Goal: Information Seeking & Learning: Learn about a topic

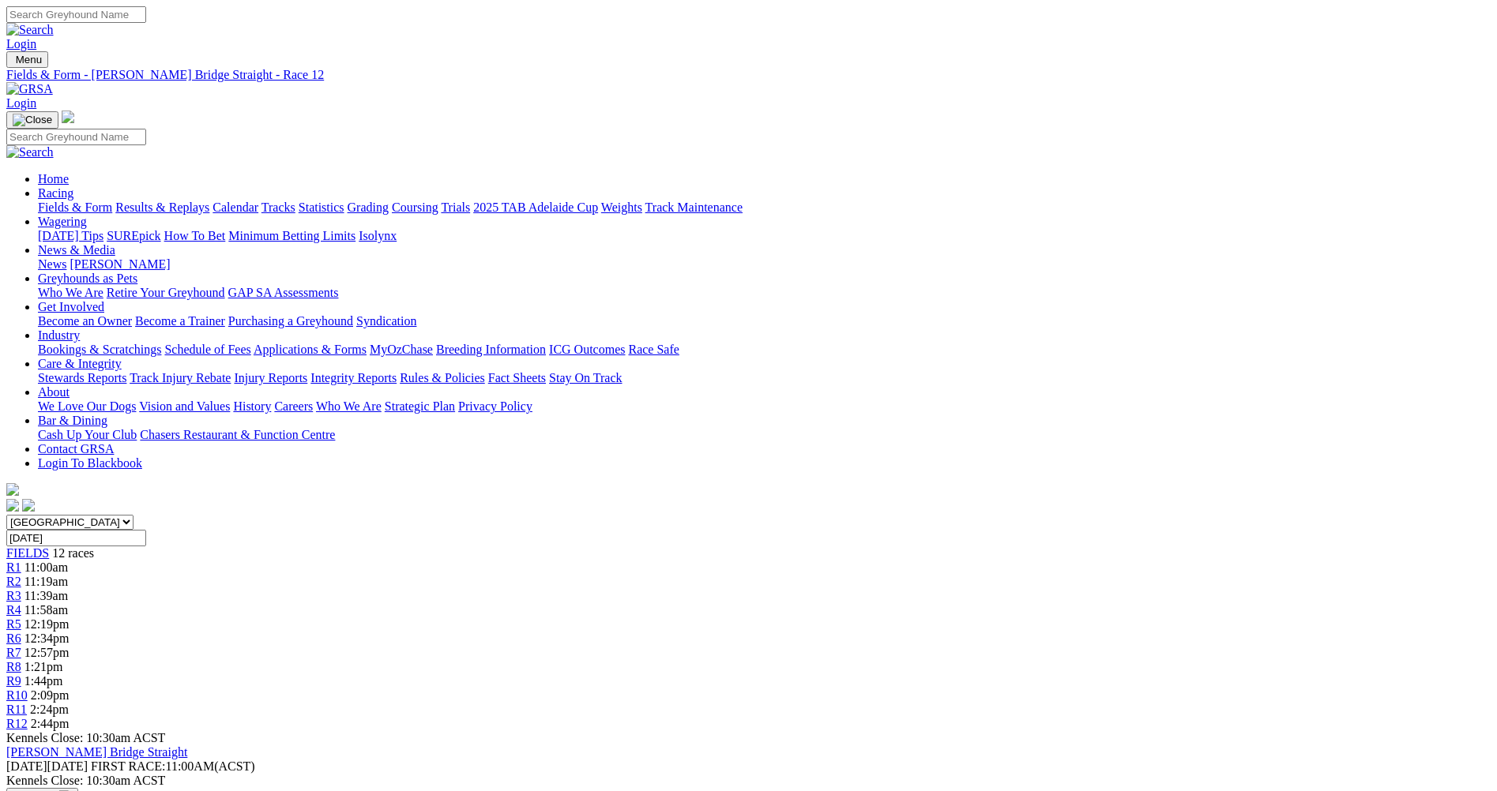
click at [21, 561] on span "R1" at bounding box center [13, 567] width 15 height 13
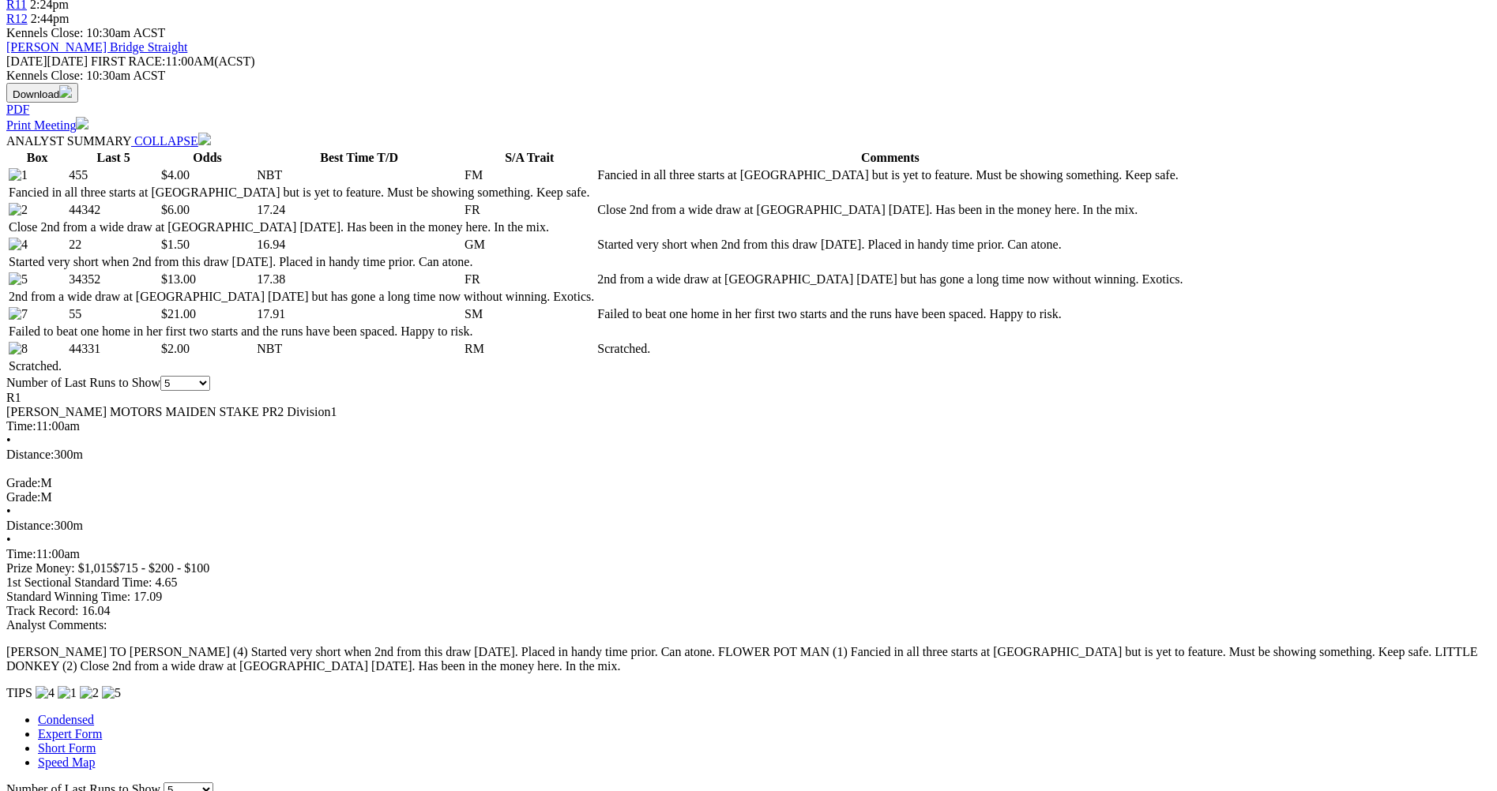
scroll to position [711, 0]
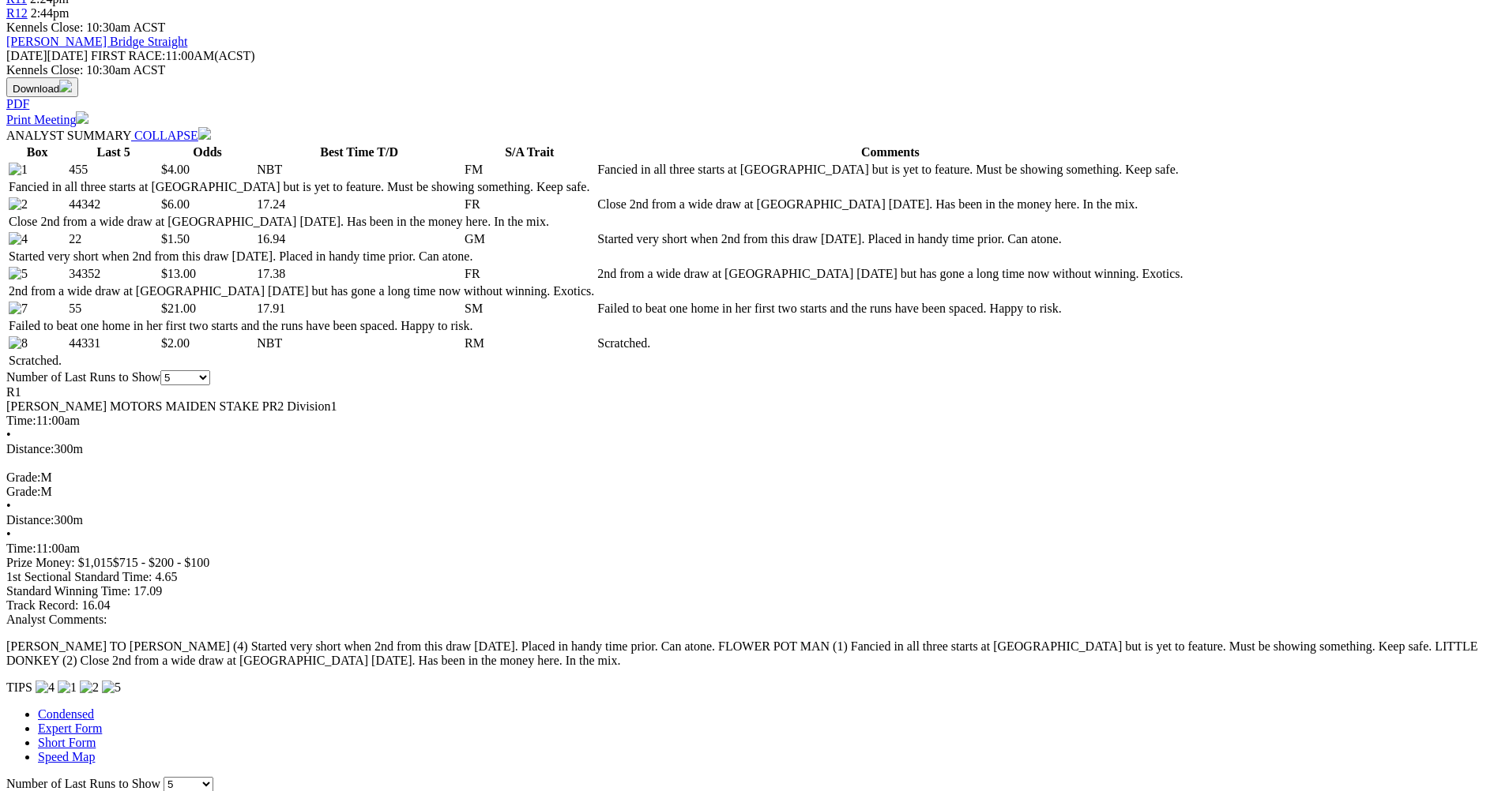
drag, startPoint x: 923, startPoint y: 47, endPoint x: 937, endPoint y: 103, distance: 57.7
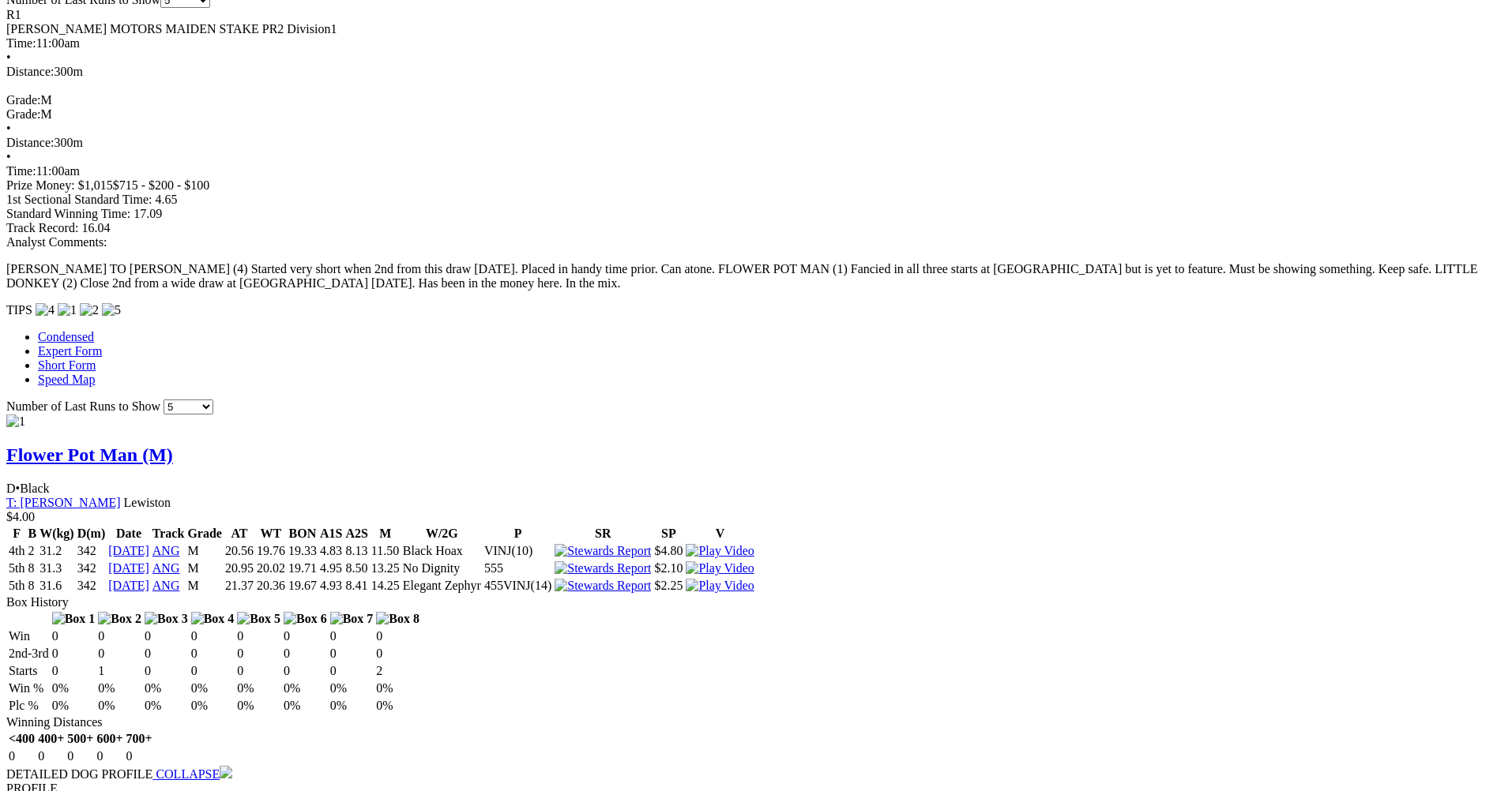
scroll to position [1106, 0]
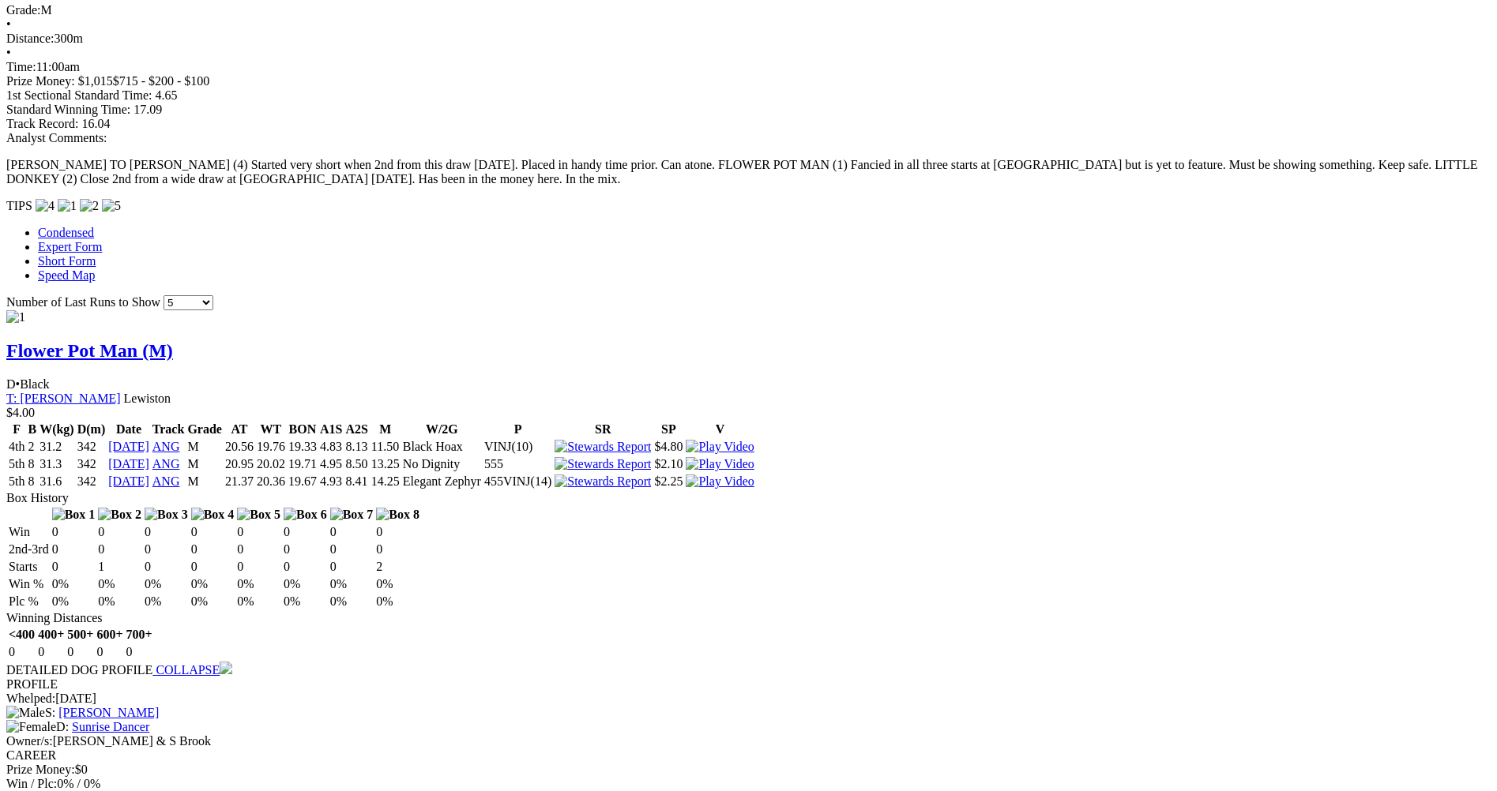
scroll to position [1193, 0]
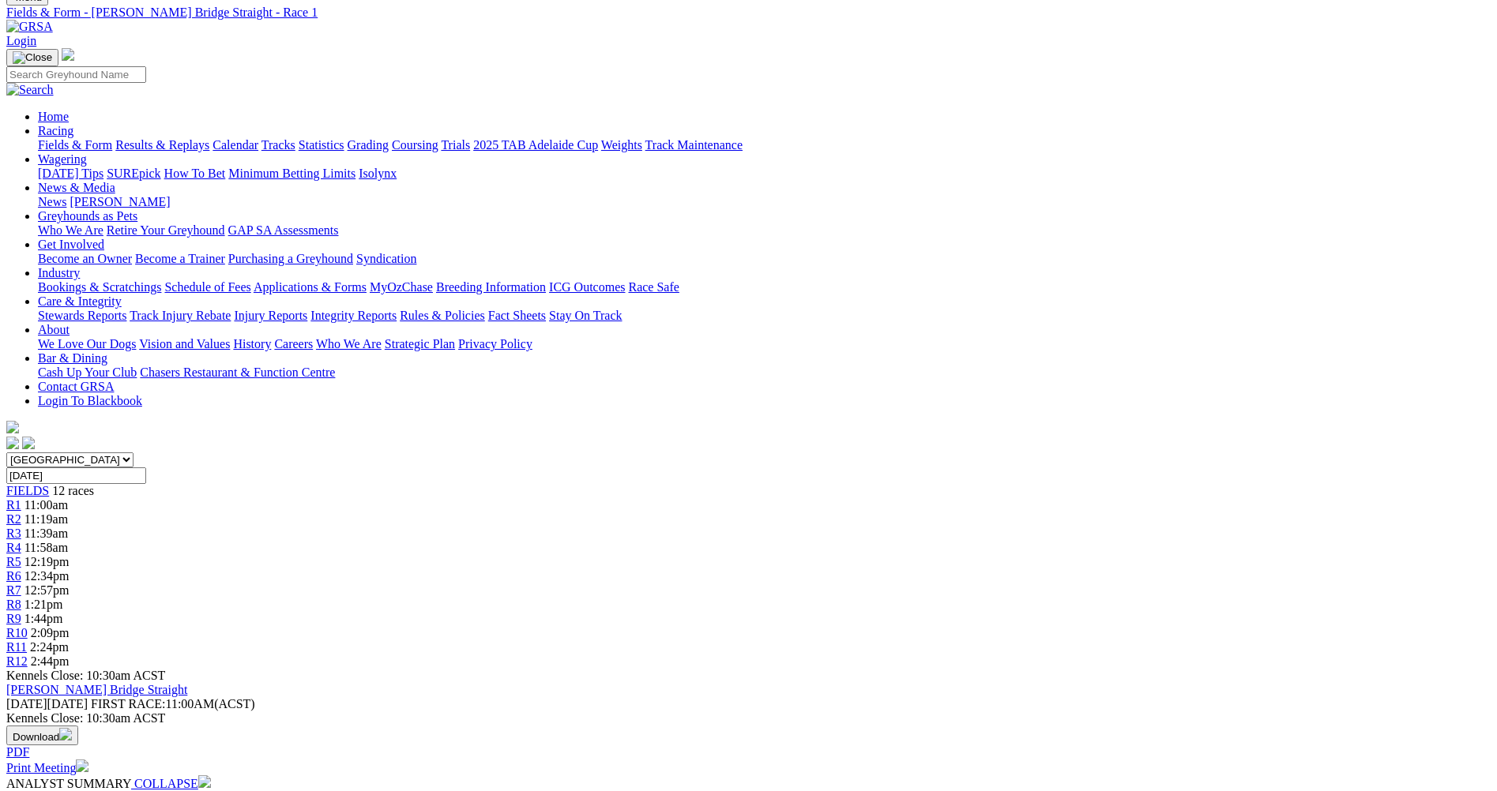
scroll to position [0, 0]
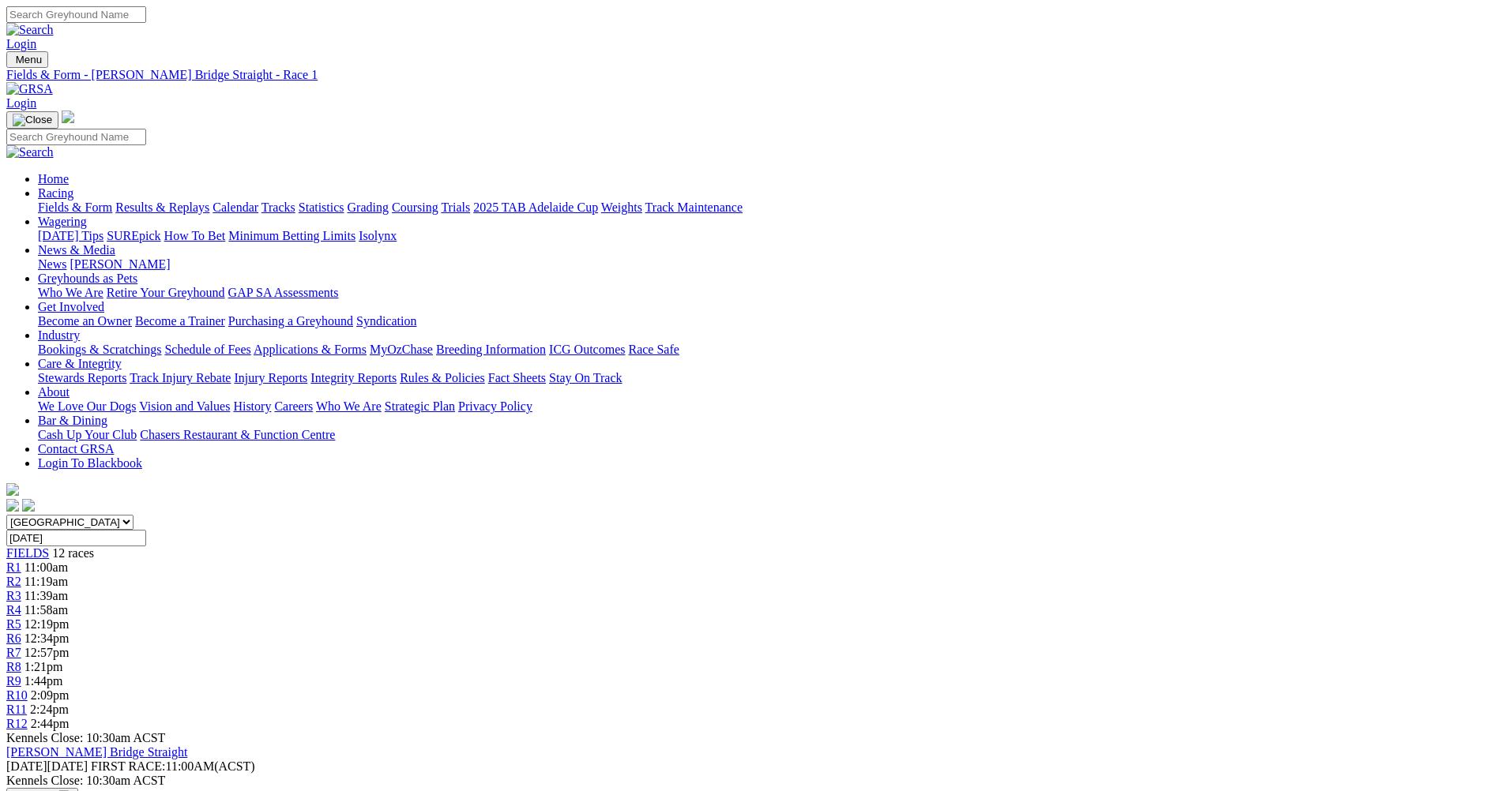
click at [21, 575] on span "R2" at bounding box center [13, 581] width 15 height 13
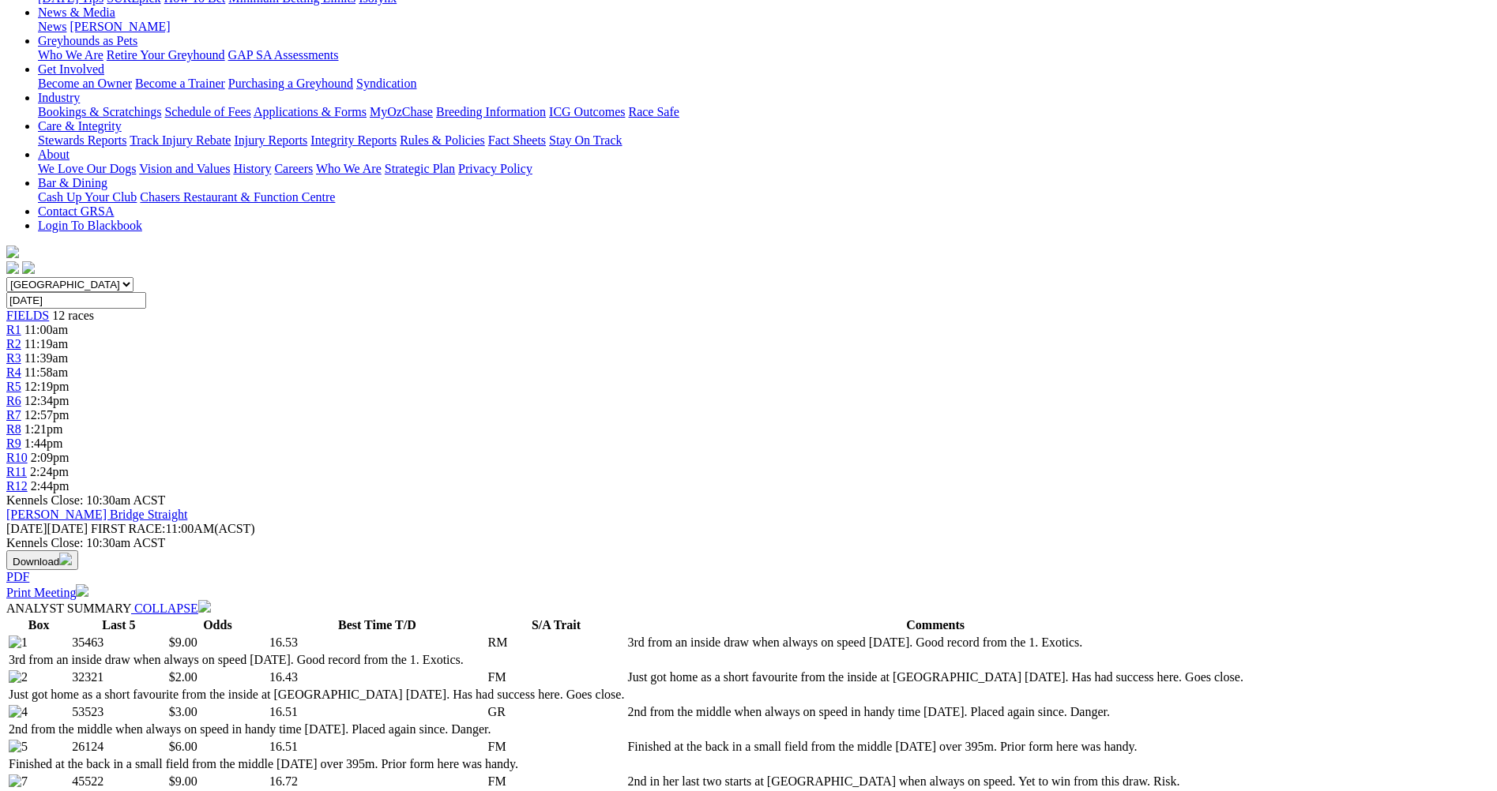
scroll to position [474, 0]
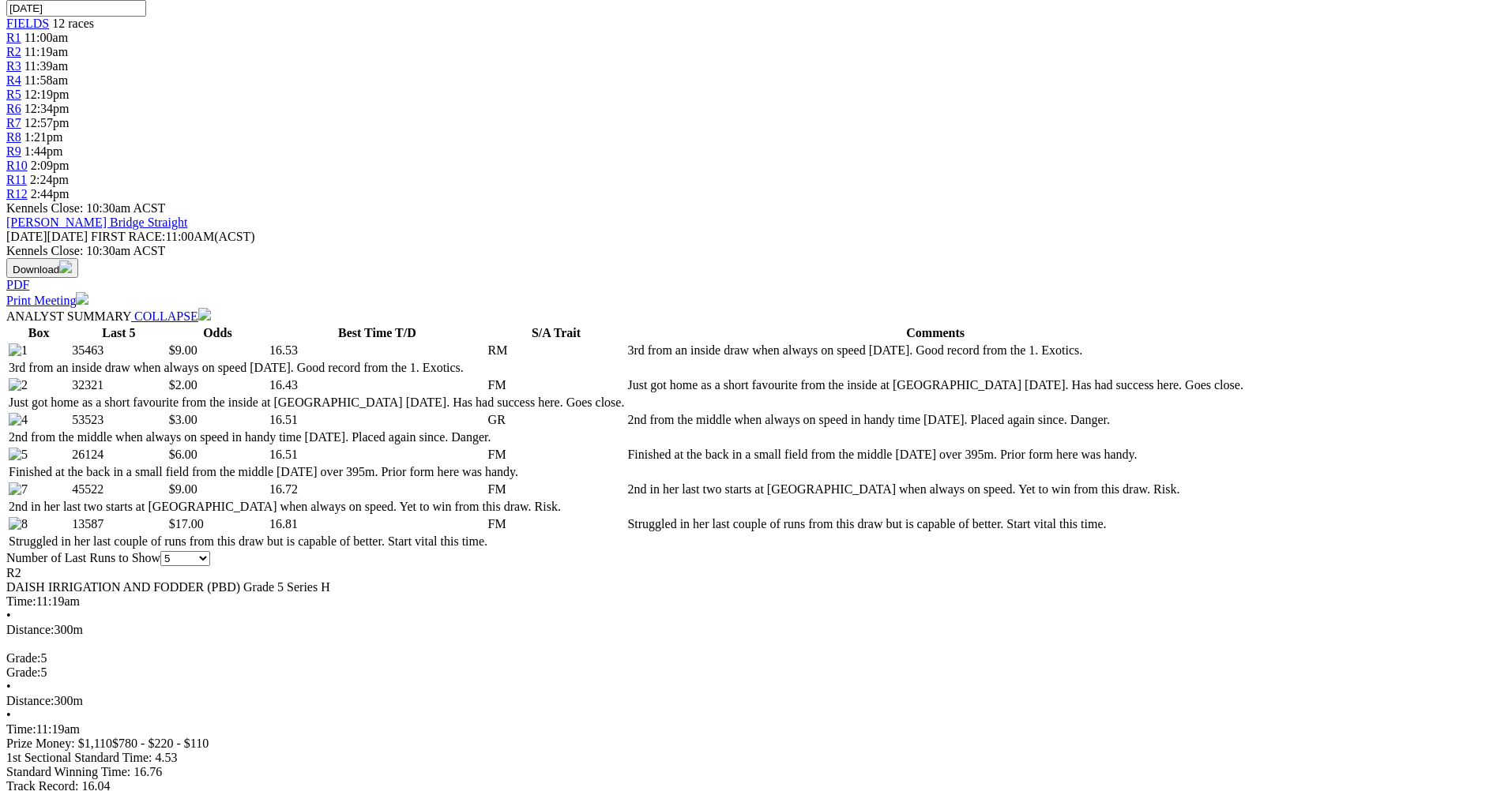
scroll to position [553, 0]
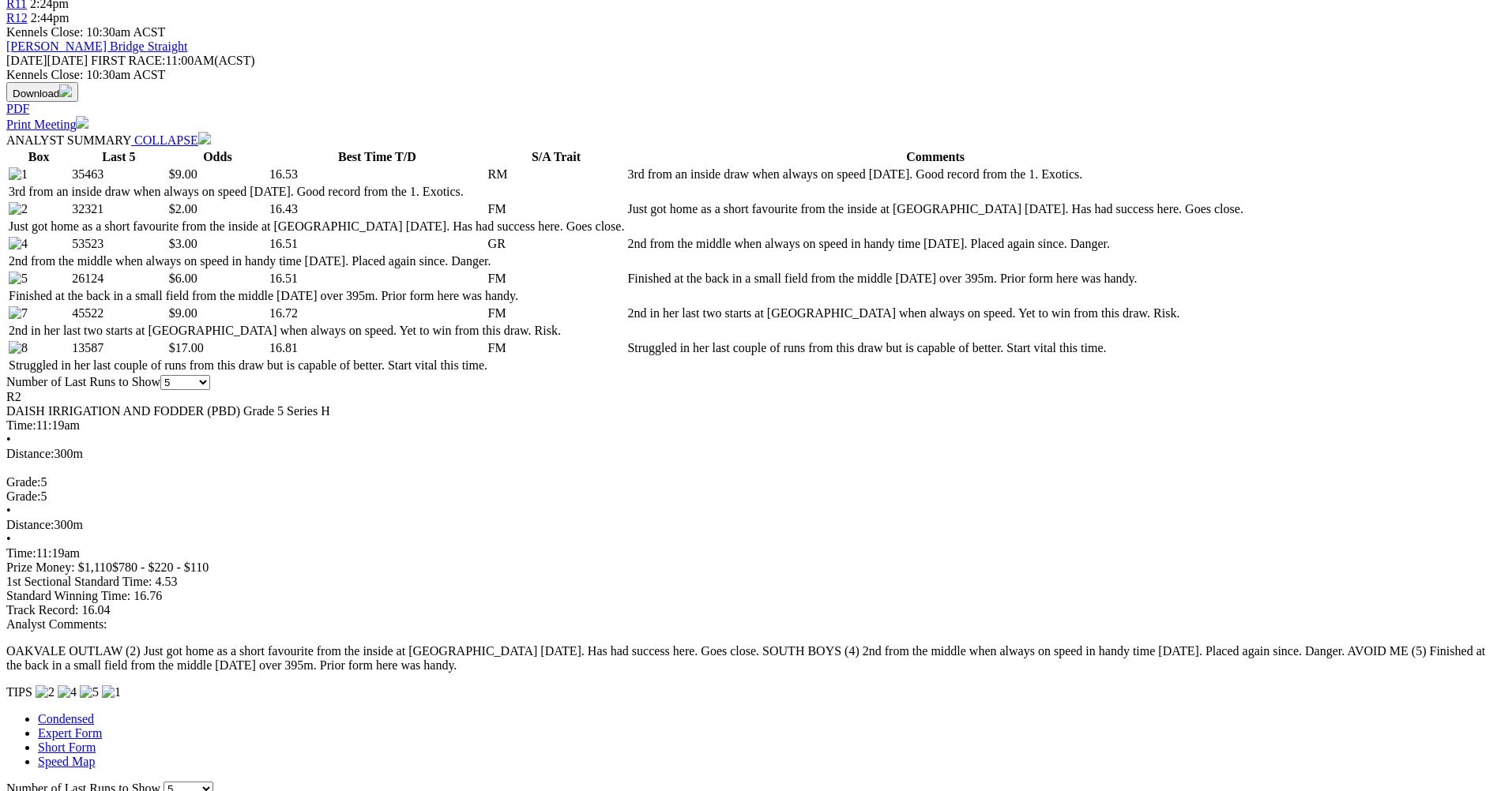
scroll to position [711, 0]
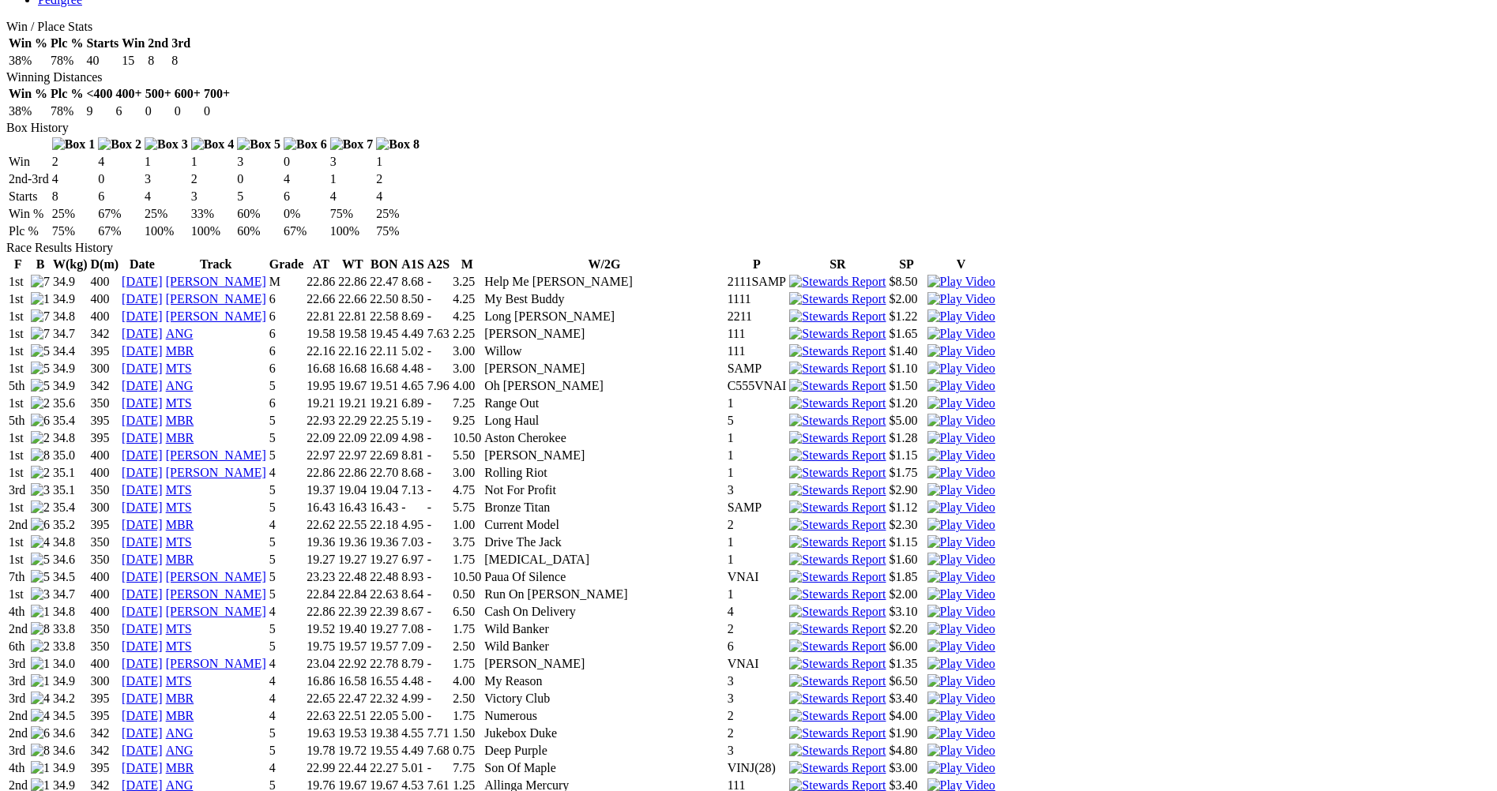
scroll to position [1106, 0]
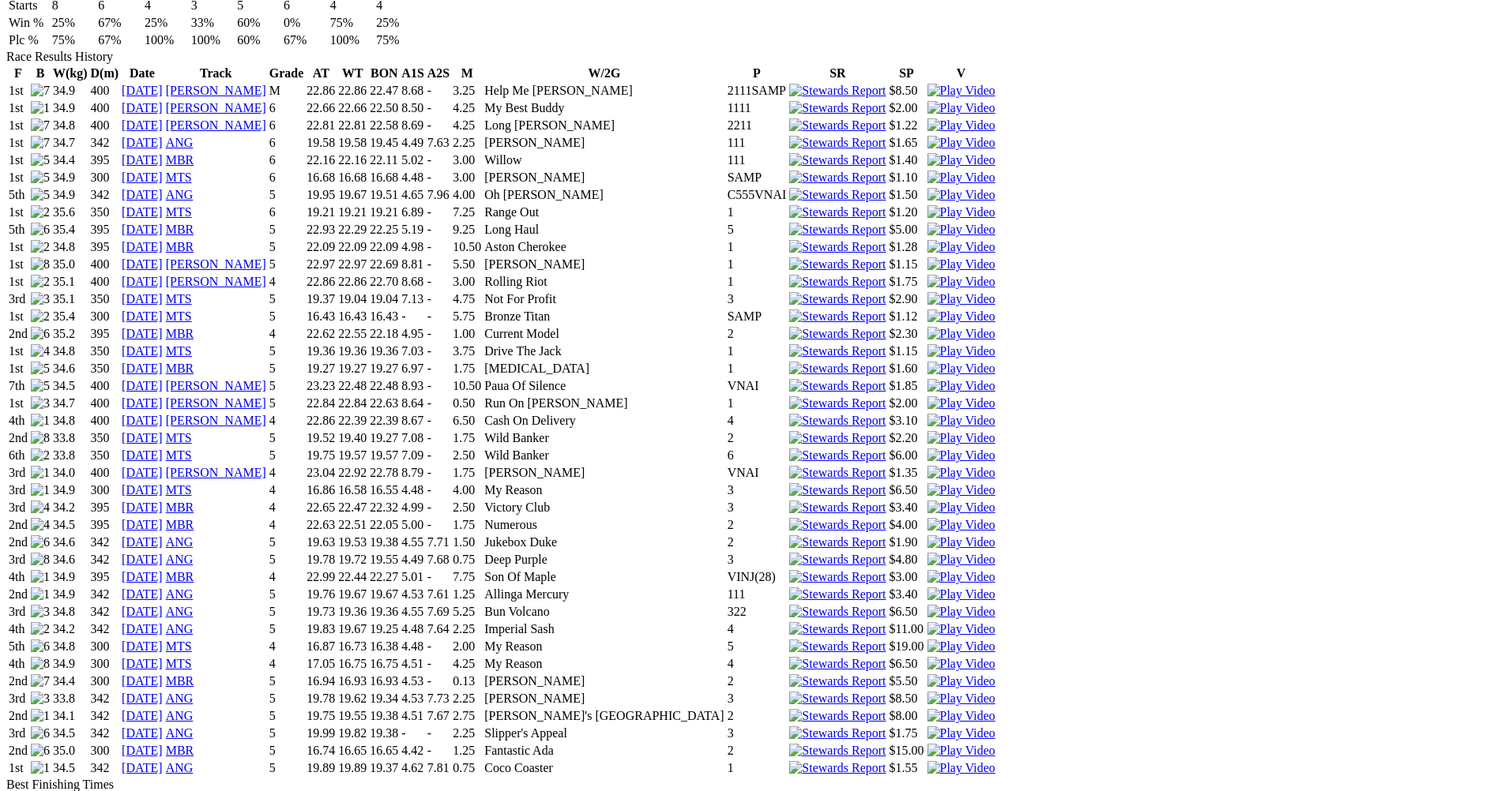
click at [981, 675] on img at bounding box center [961, 682] width 68 height 14
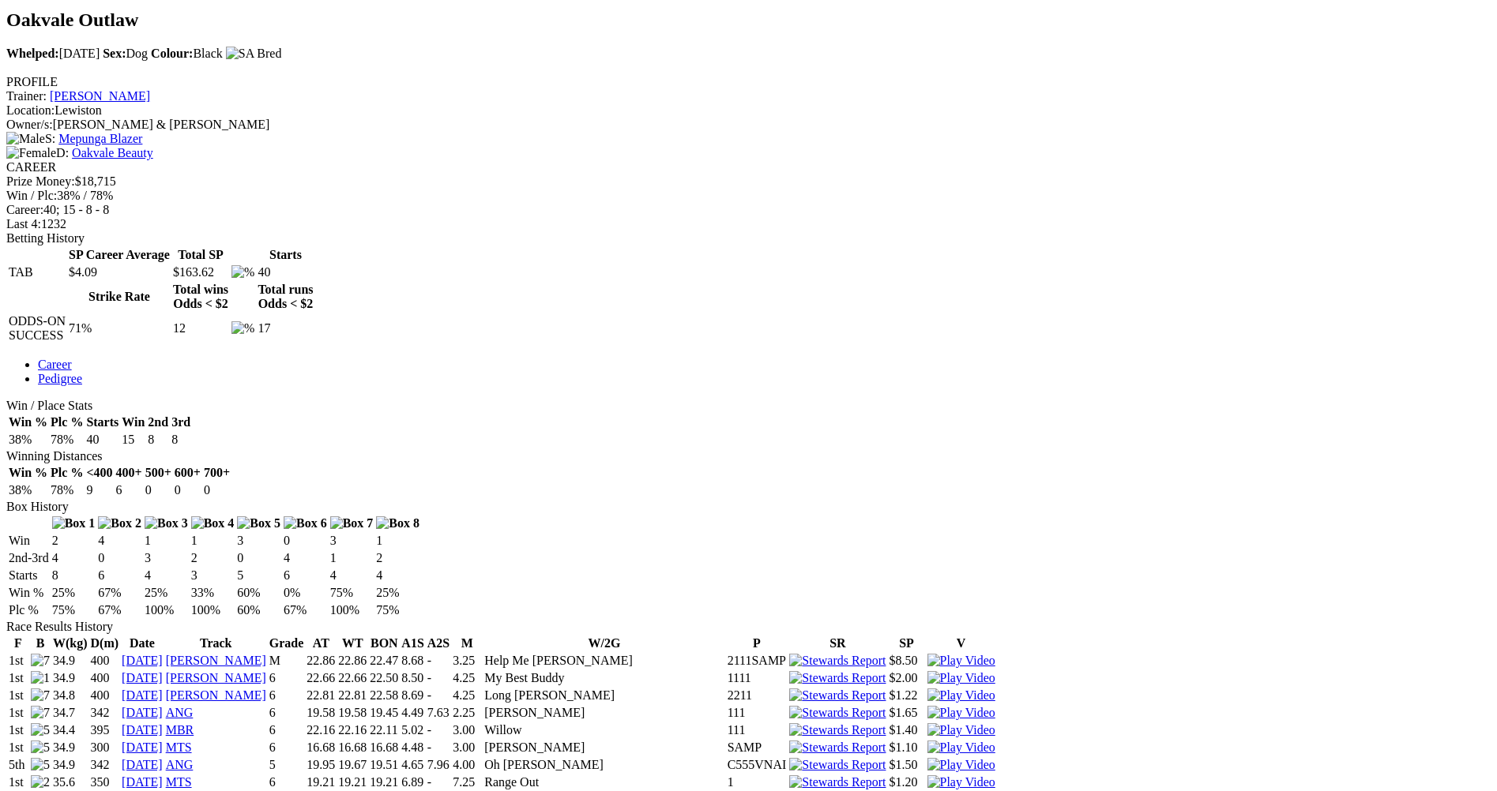
scroll to position [474, 0]
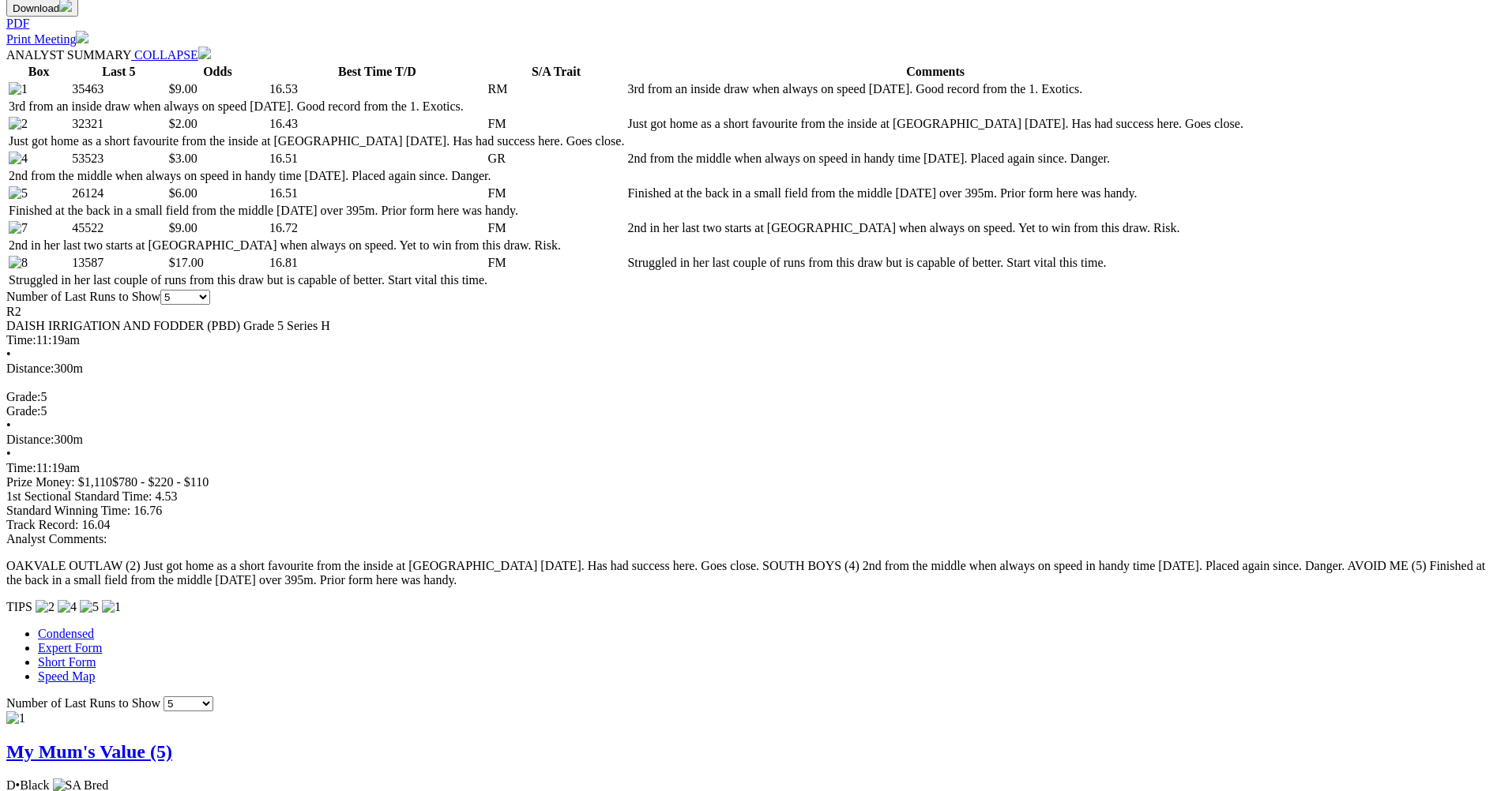
scroll to position [869, 0]
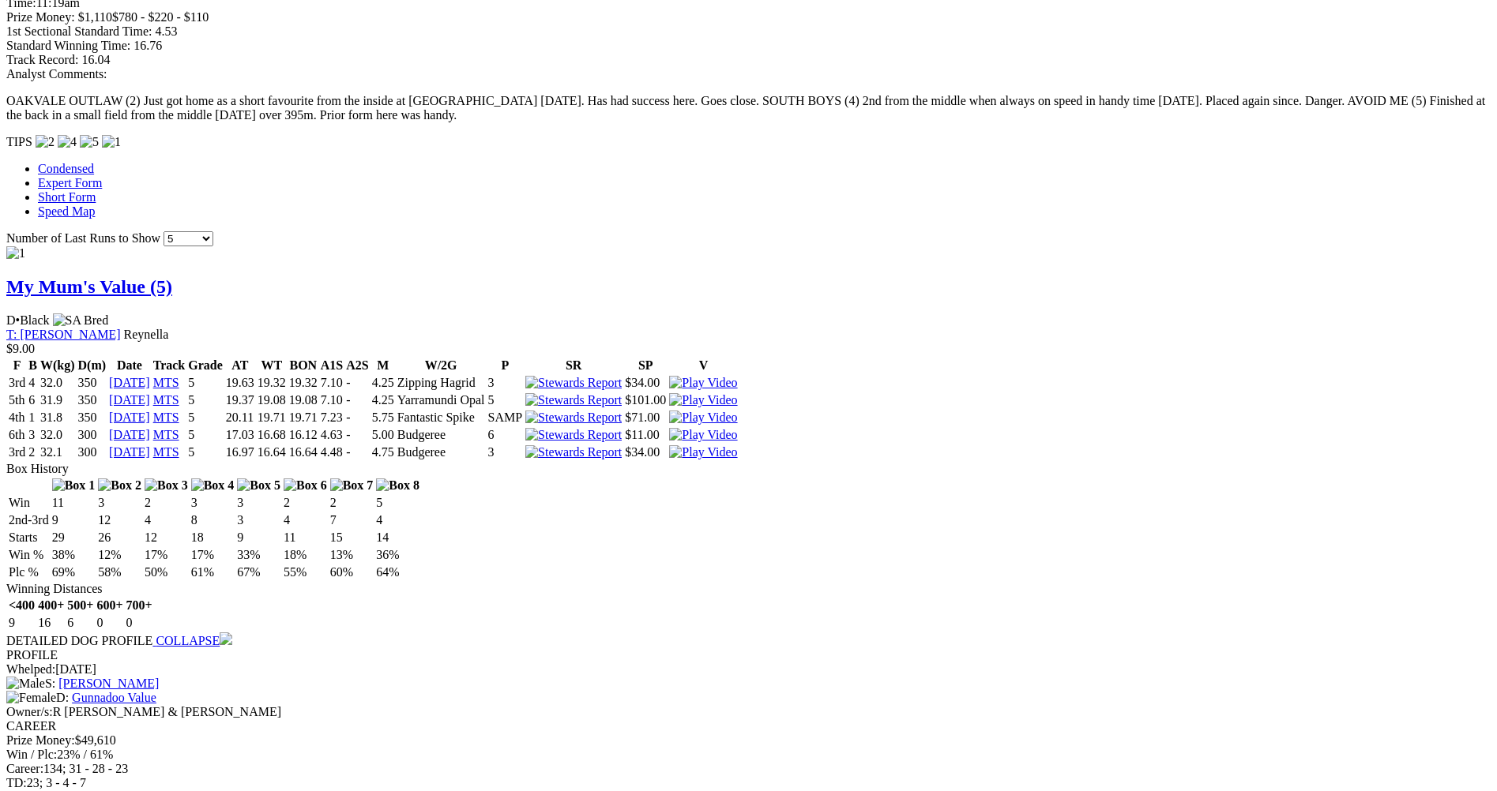
scroll to position [1264, 0]
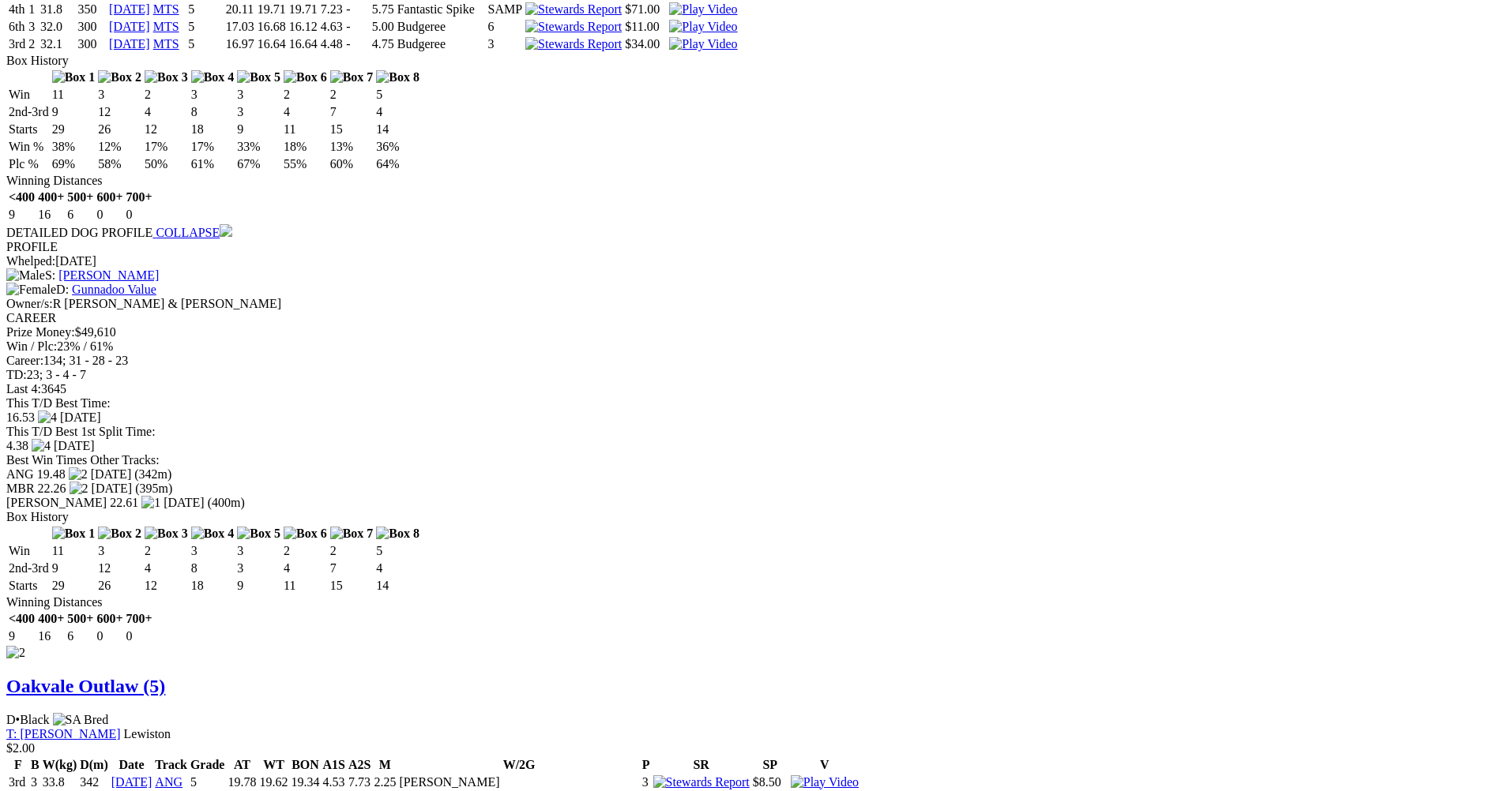
scroll to position [1738, 0]
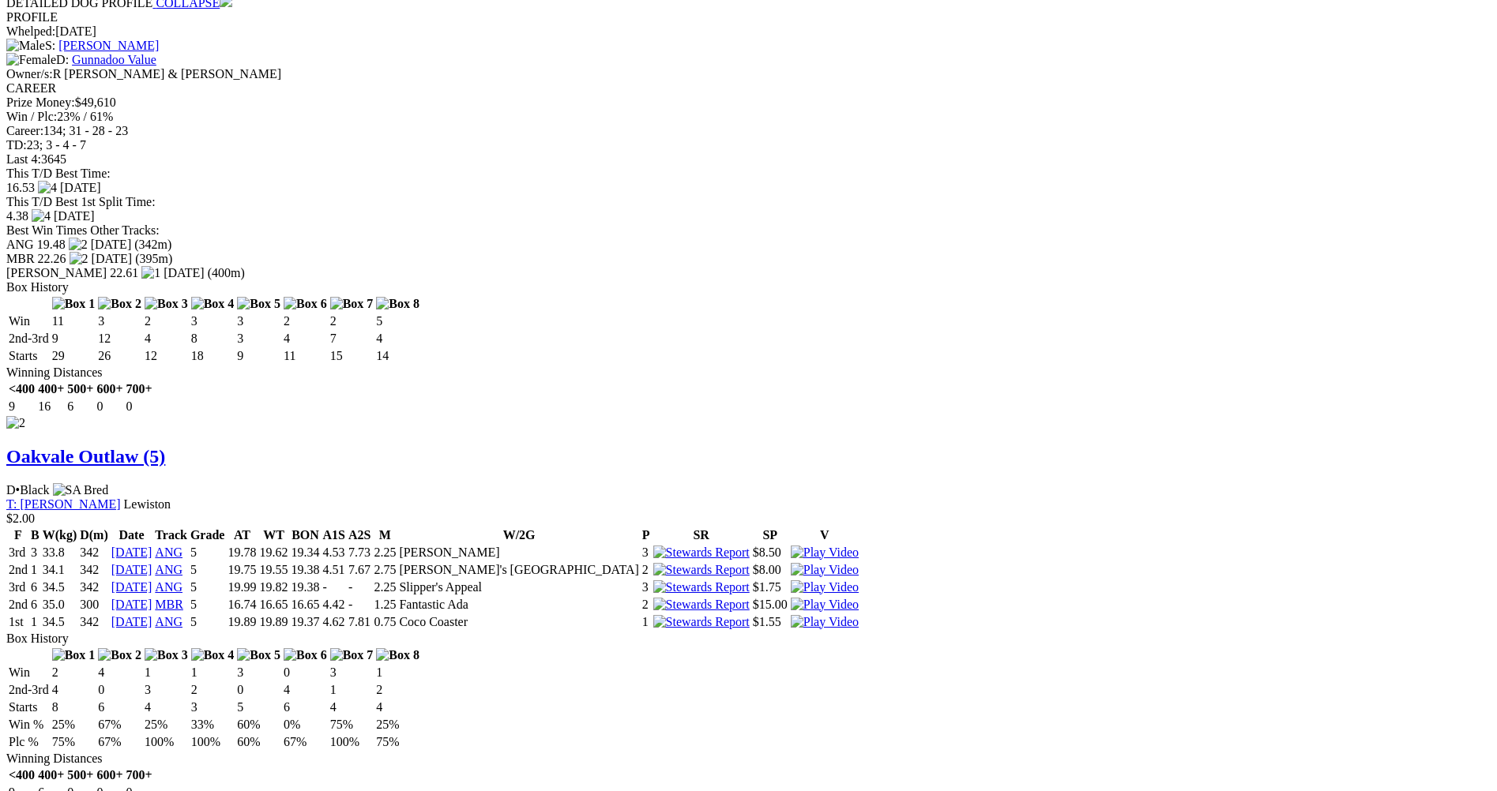
scroll to position [1896, 0]
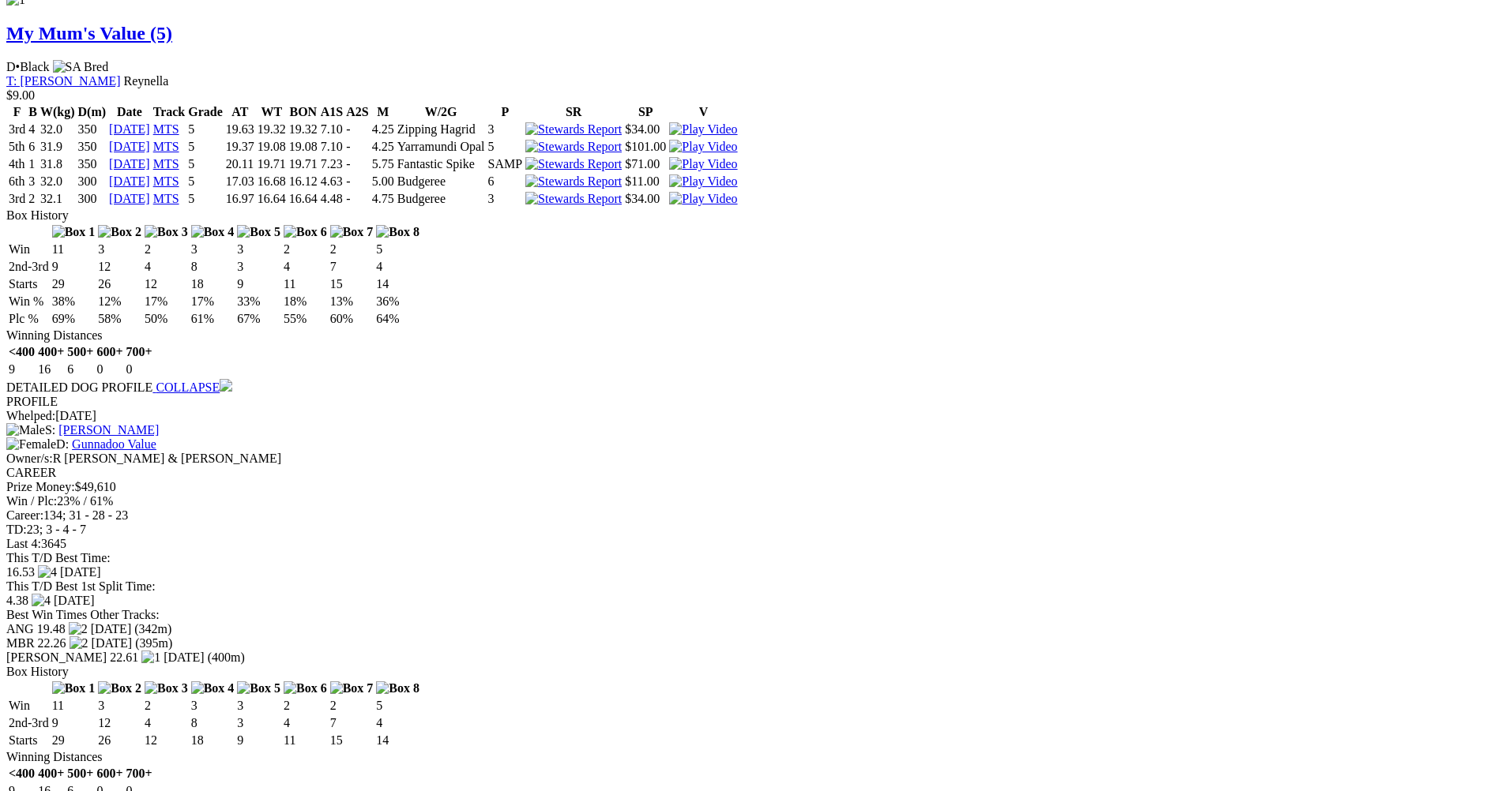
scroll to position [1501, 0]
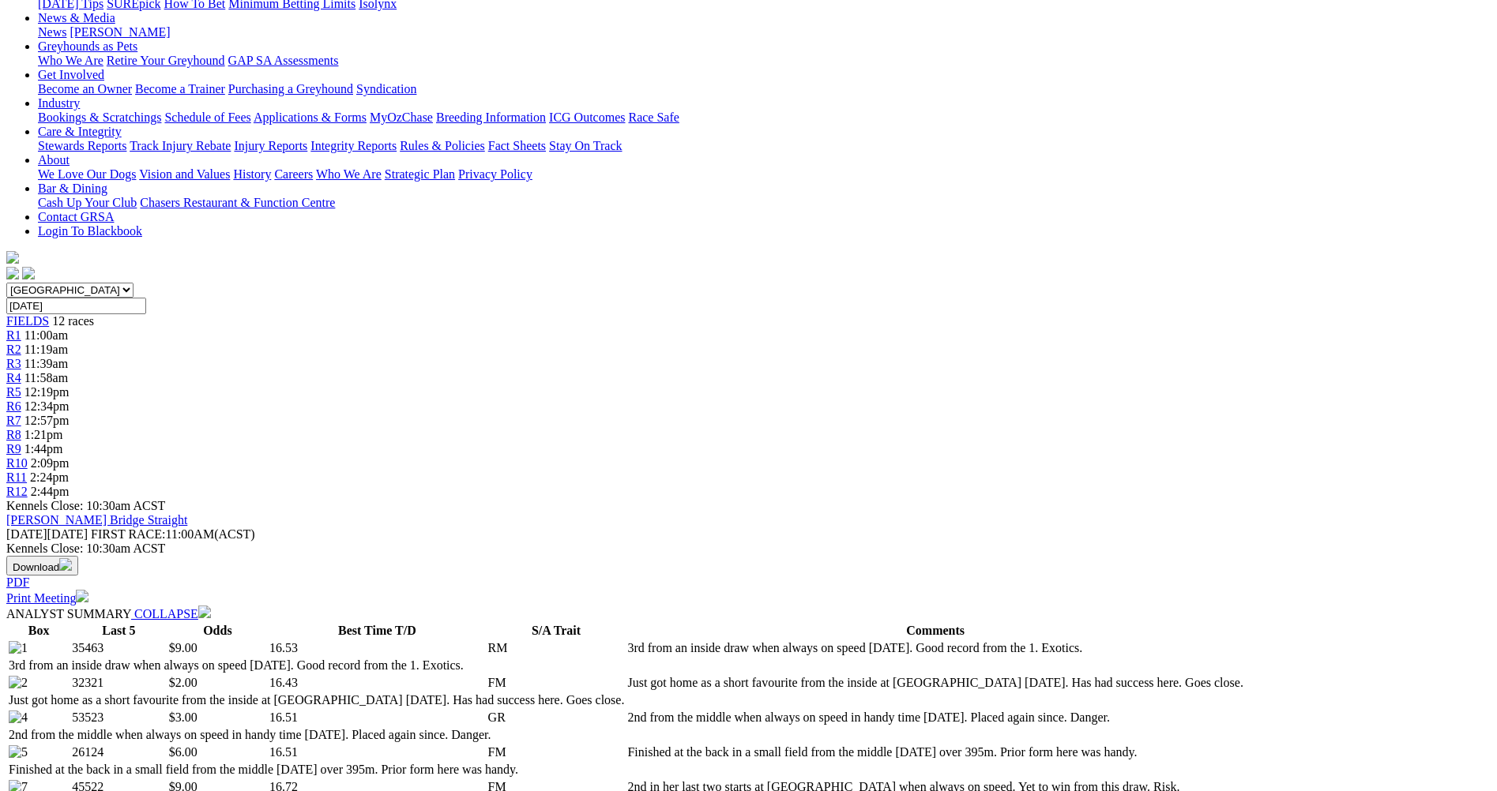
scroll to position [0, 0]
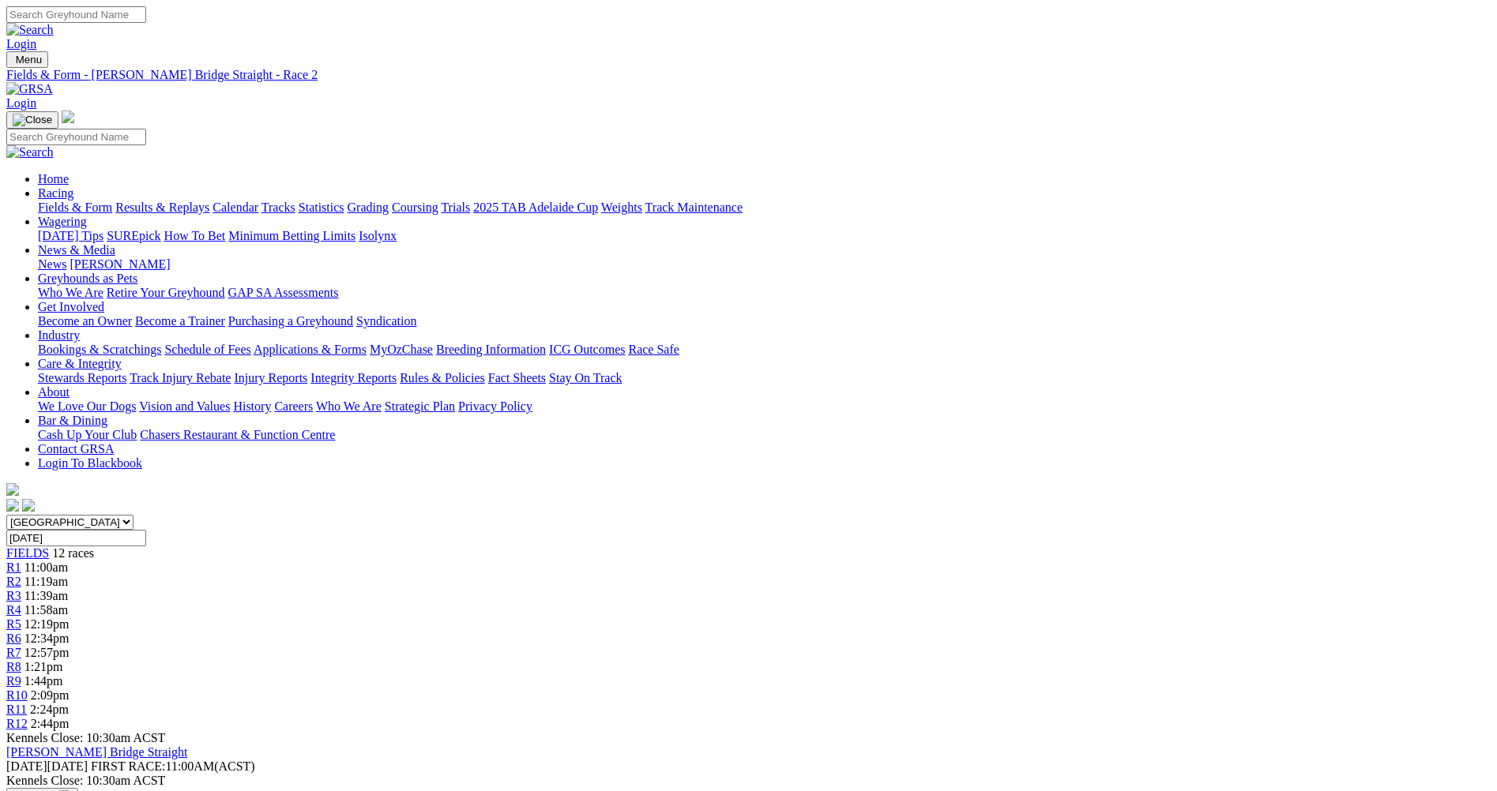
click at [21, 589] on link "R3" at bounding box center [13, 595] width 15 height 13
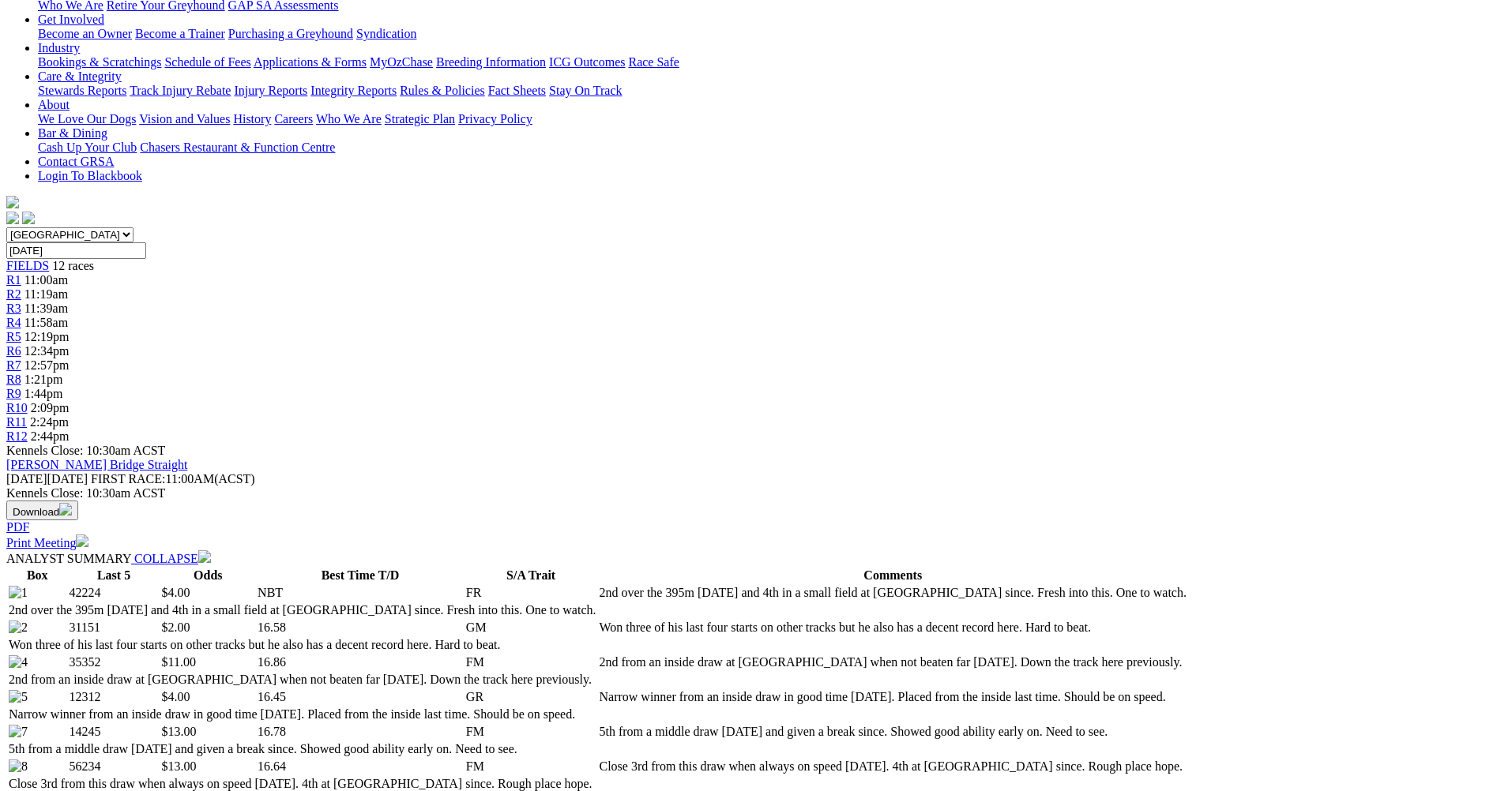
scroll to position [316, 0]
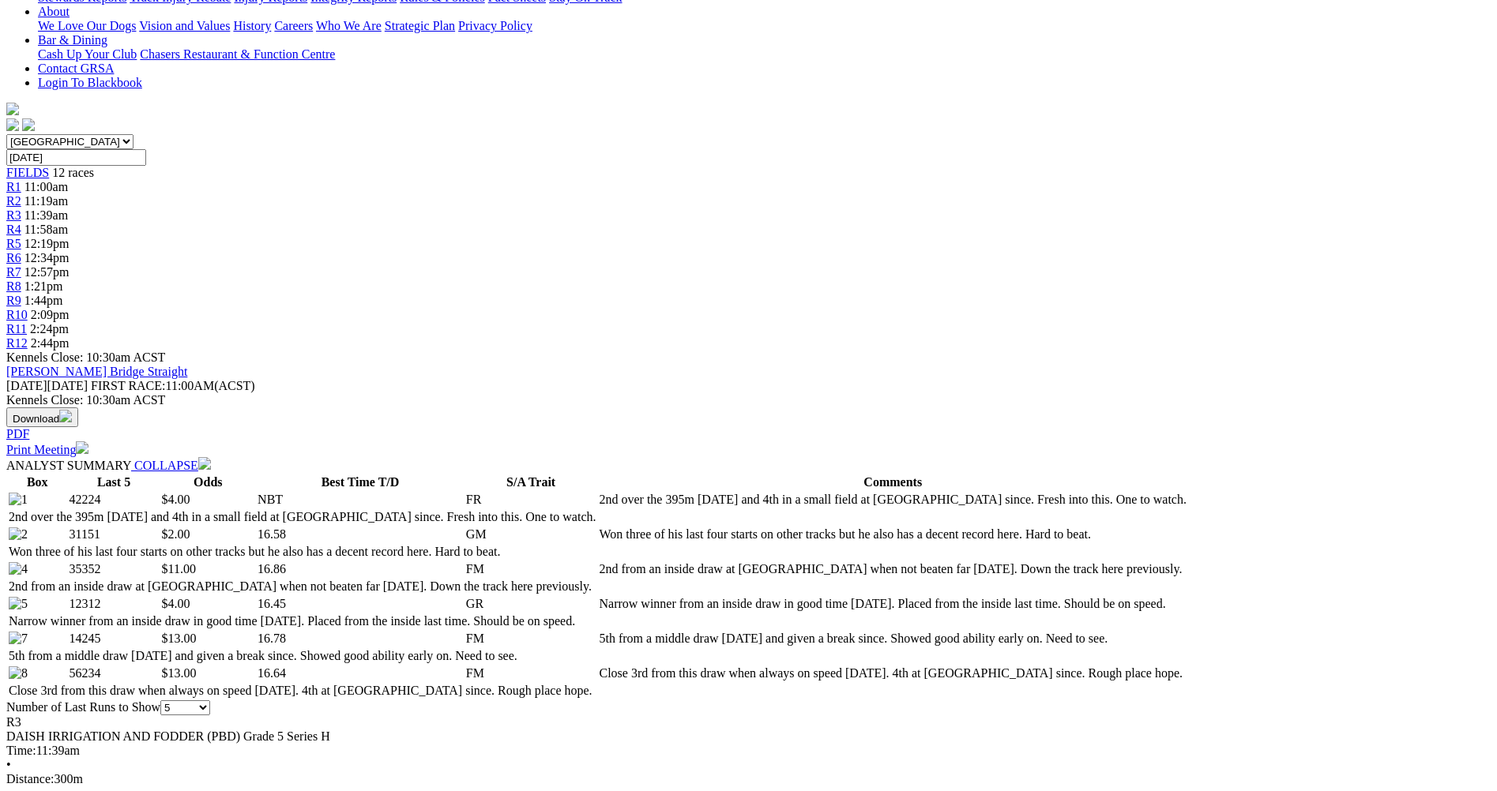
scroll to position [474, 0]
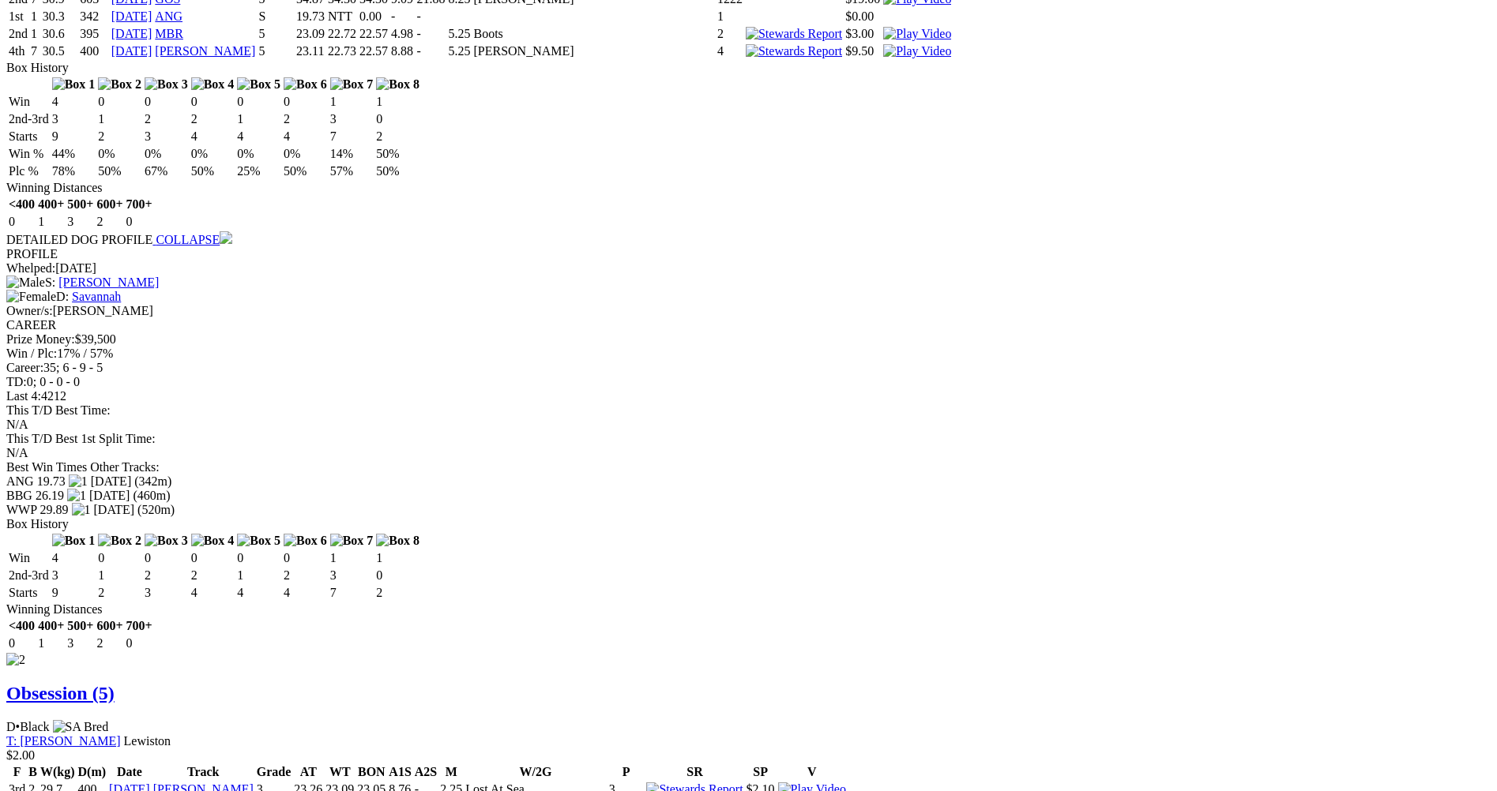
scroll to position [1659, 0]
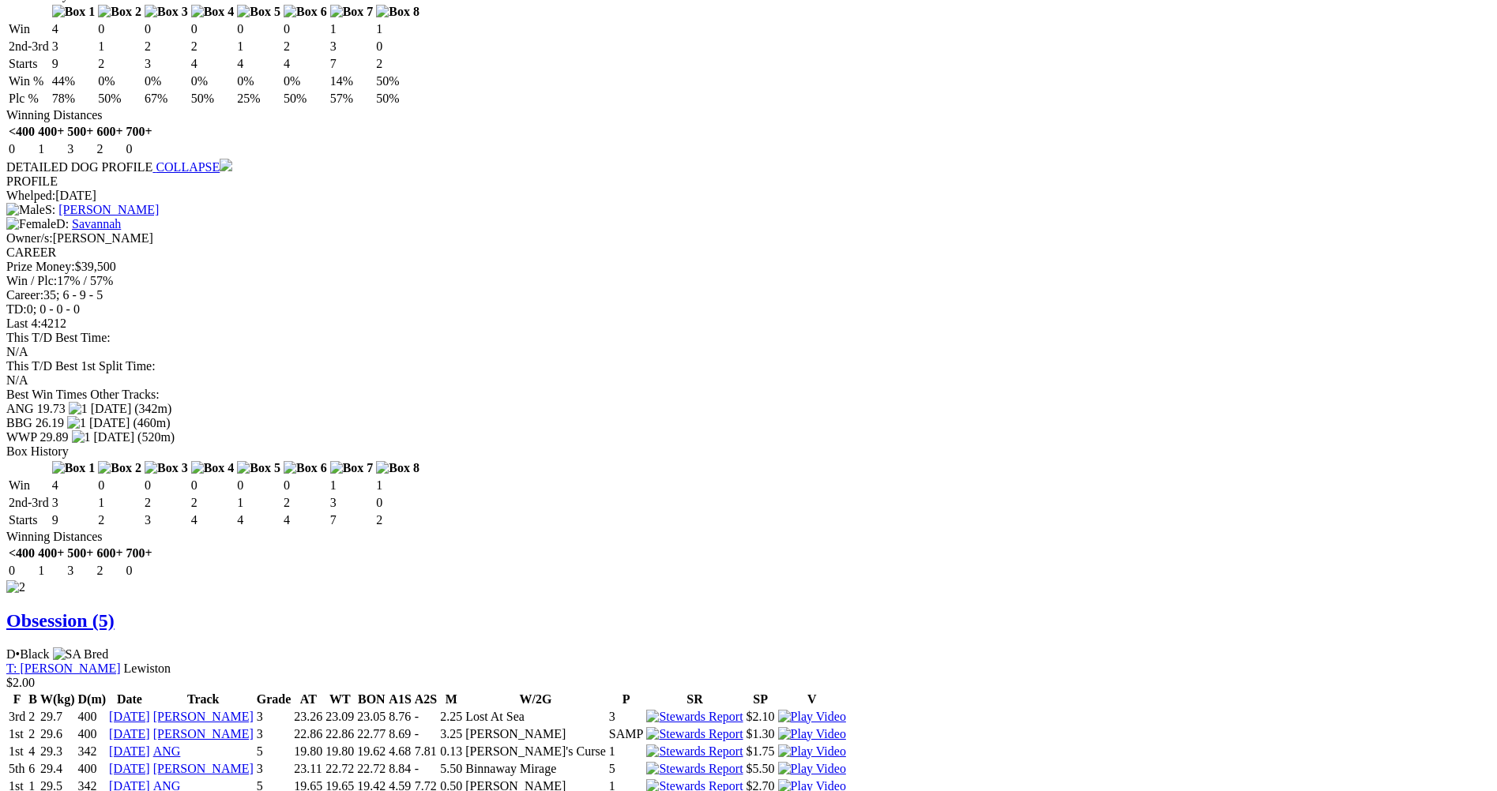
scroll to position [1817, 0]
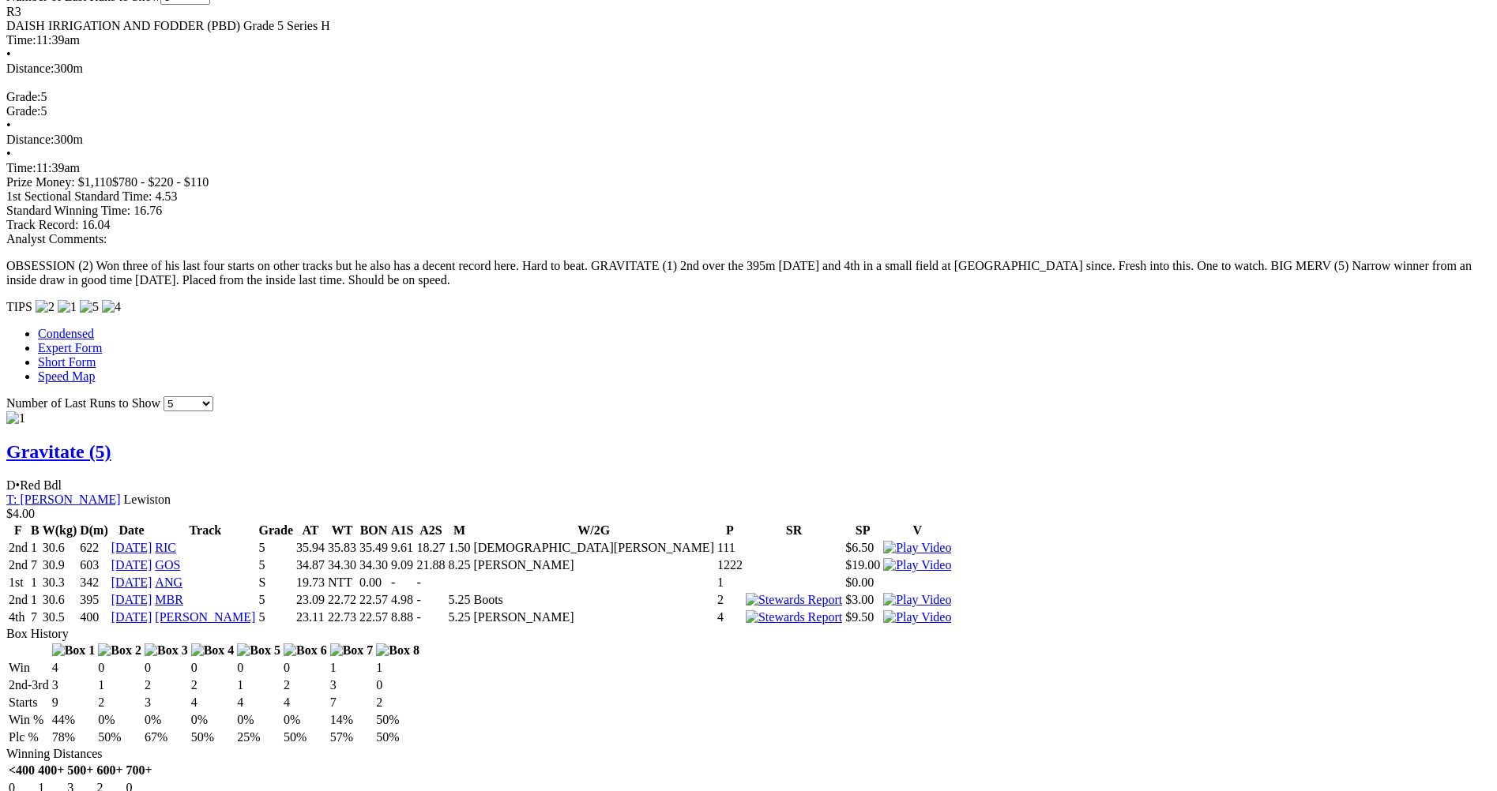
scroll to position [948, 0]
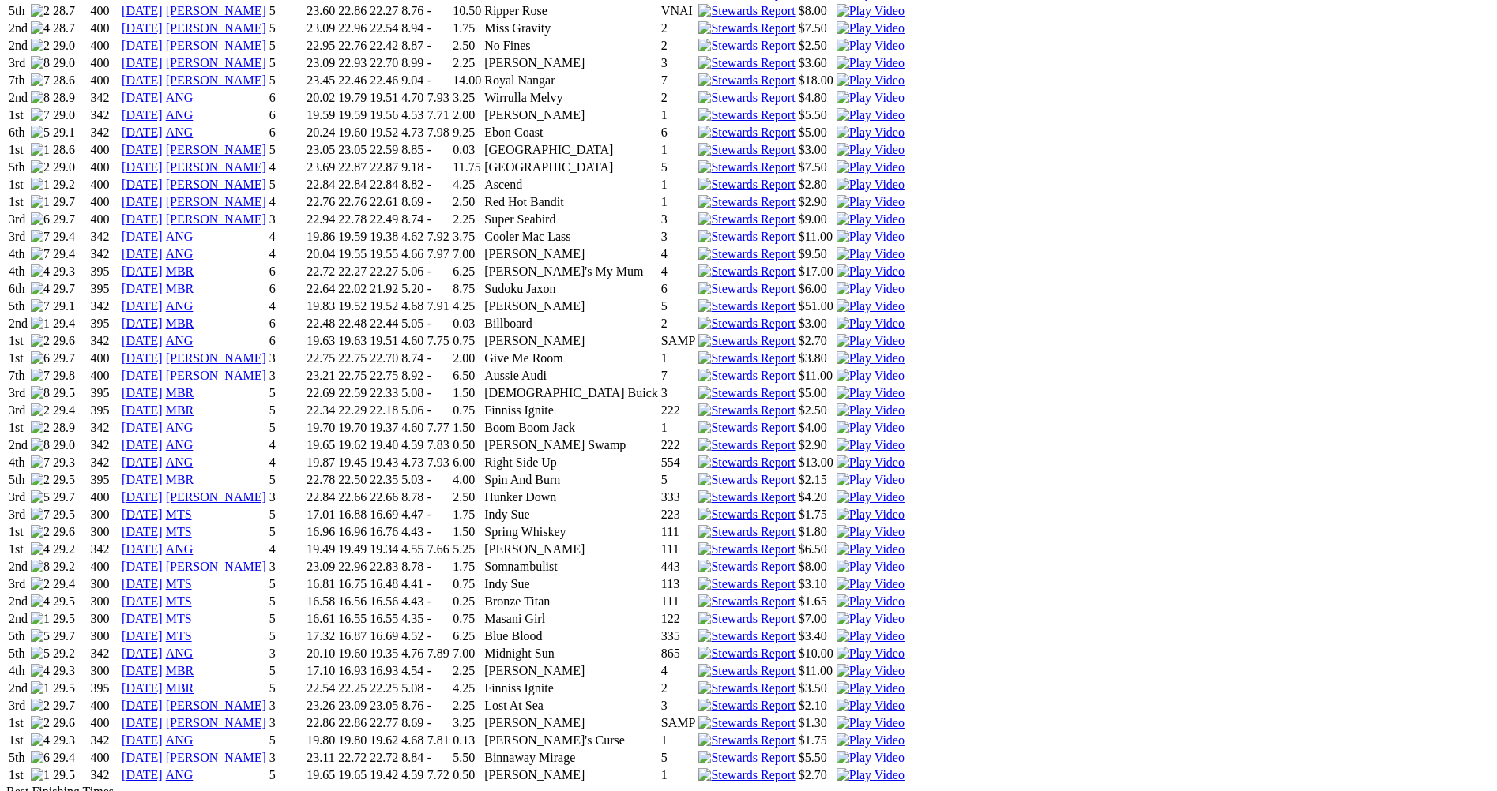
scroll to position [1501, 0]
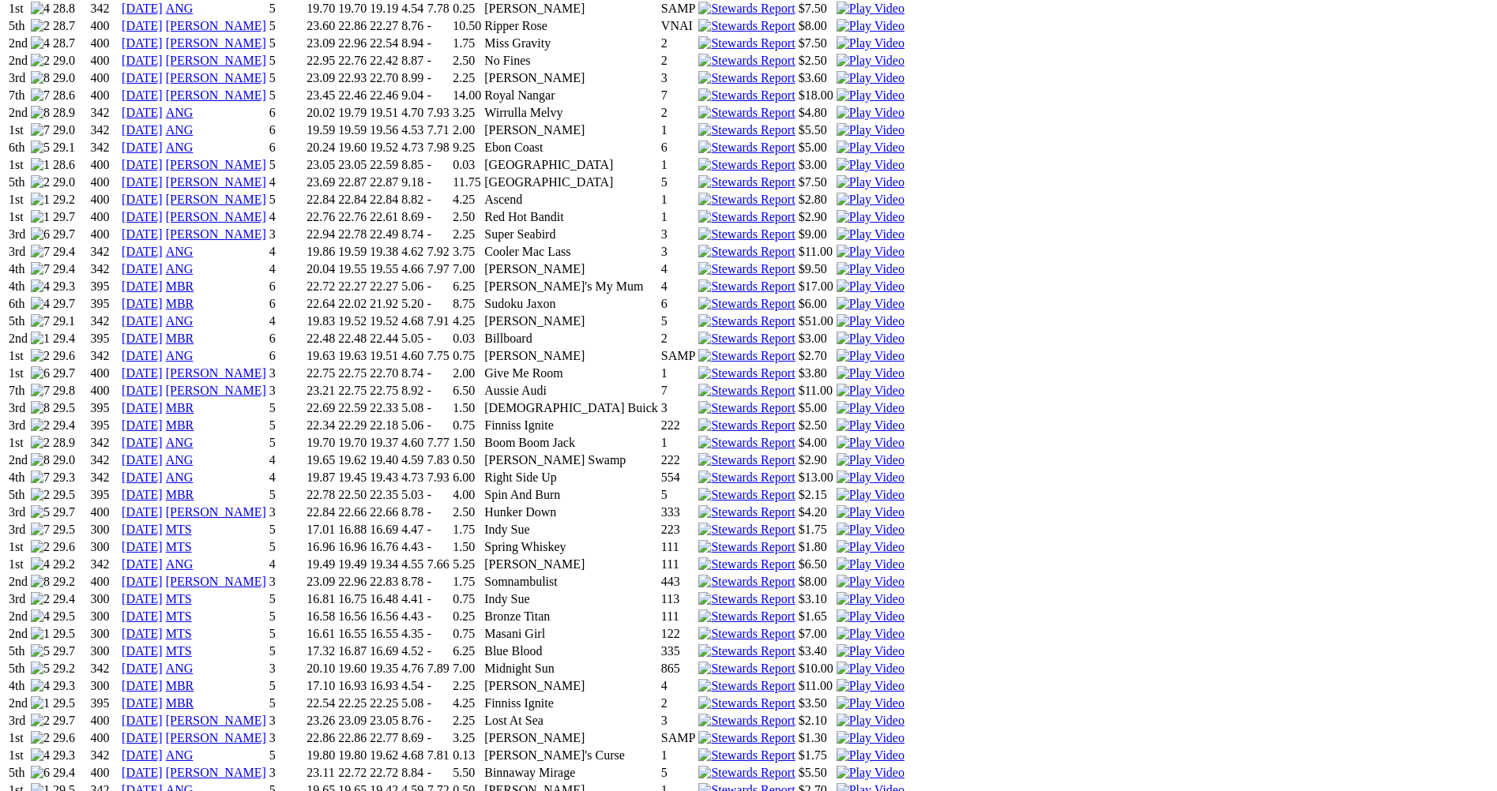
click at [904, 679] on img at bounding box center [870, 686] width 68 height 14
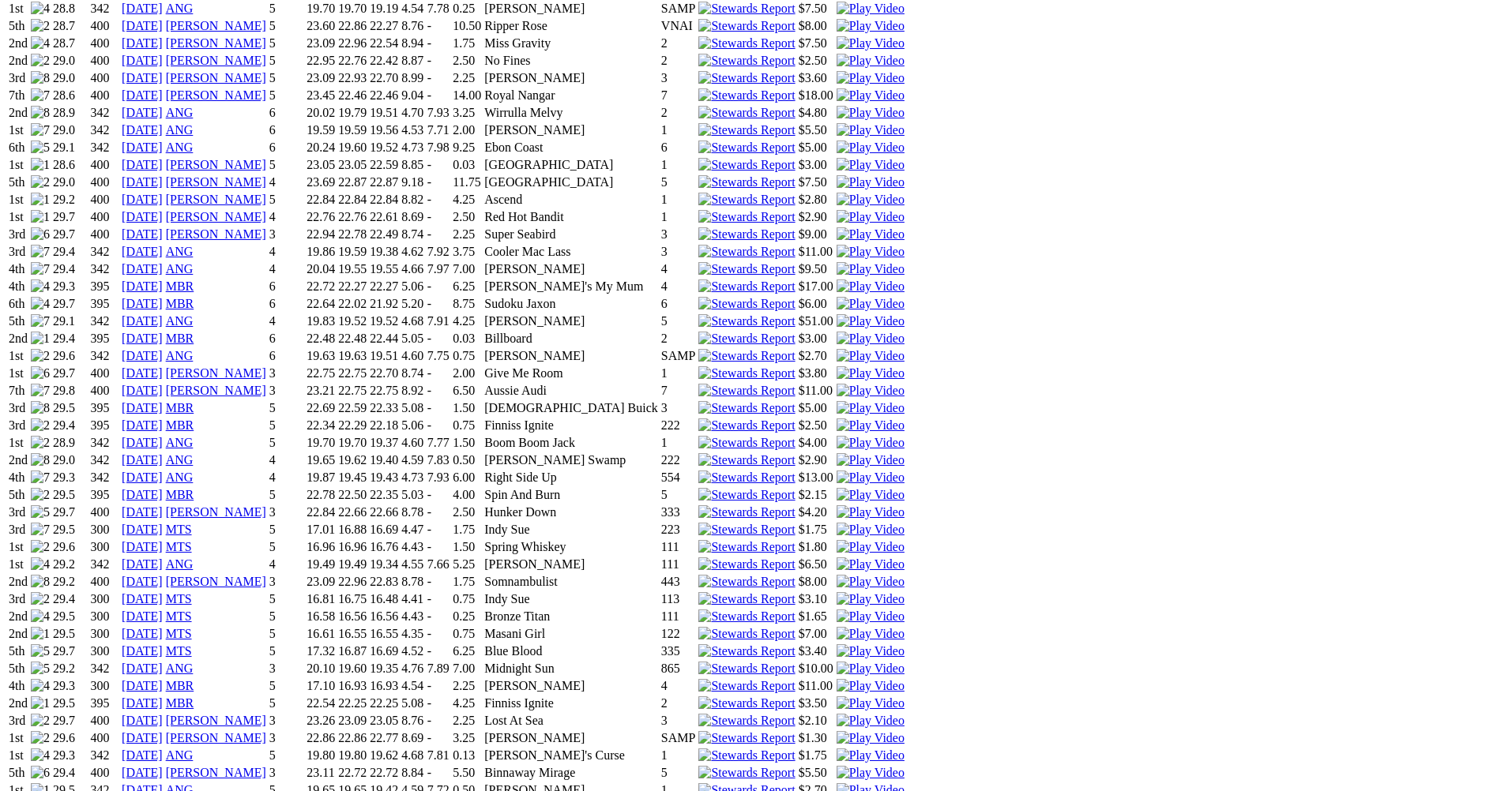
click at [904, 540] on img at bounding box center [870, 547] width 68 height 14
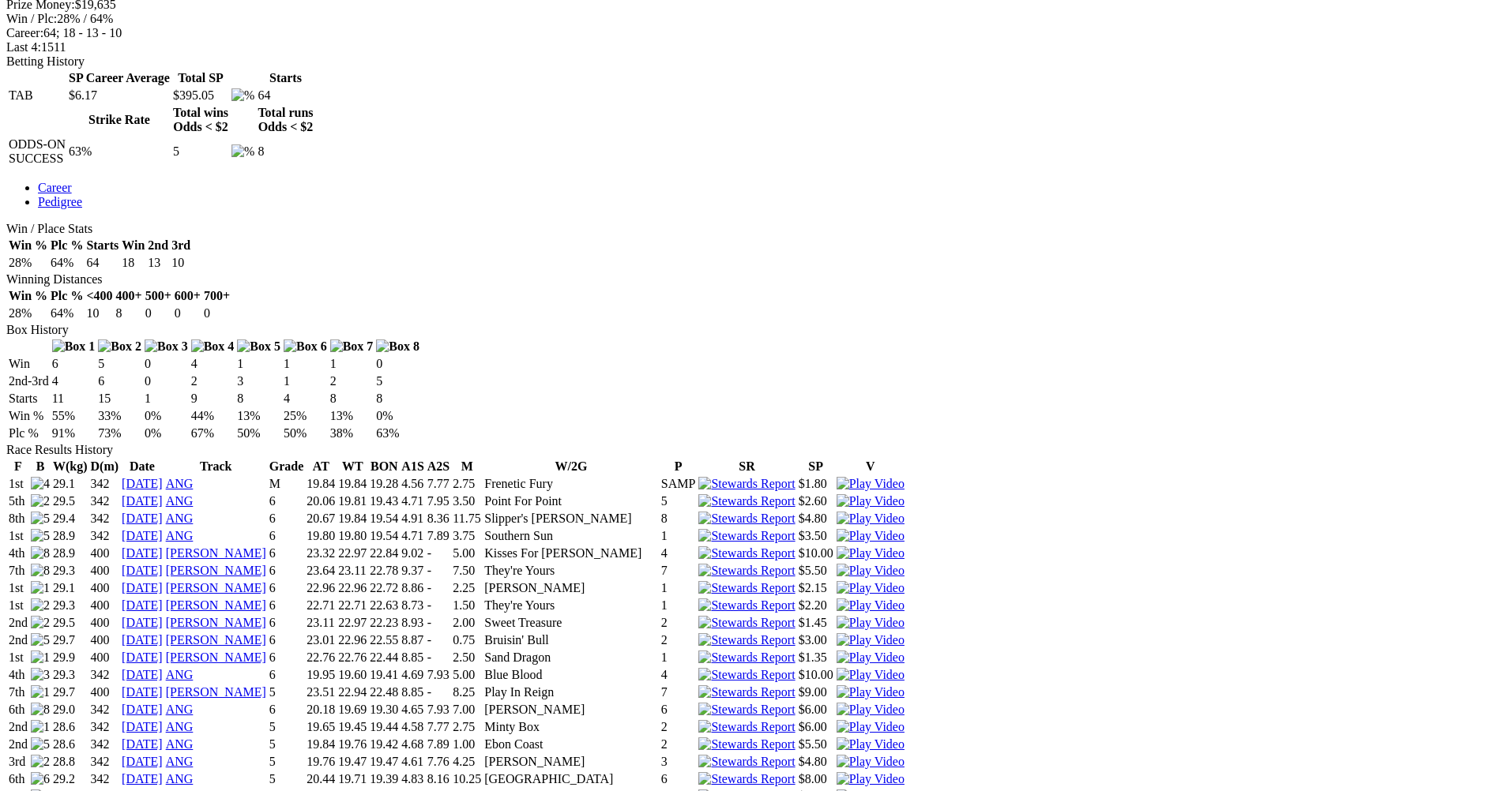
scroll to position [711, 0]
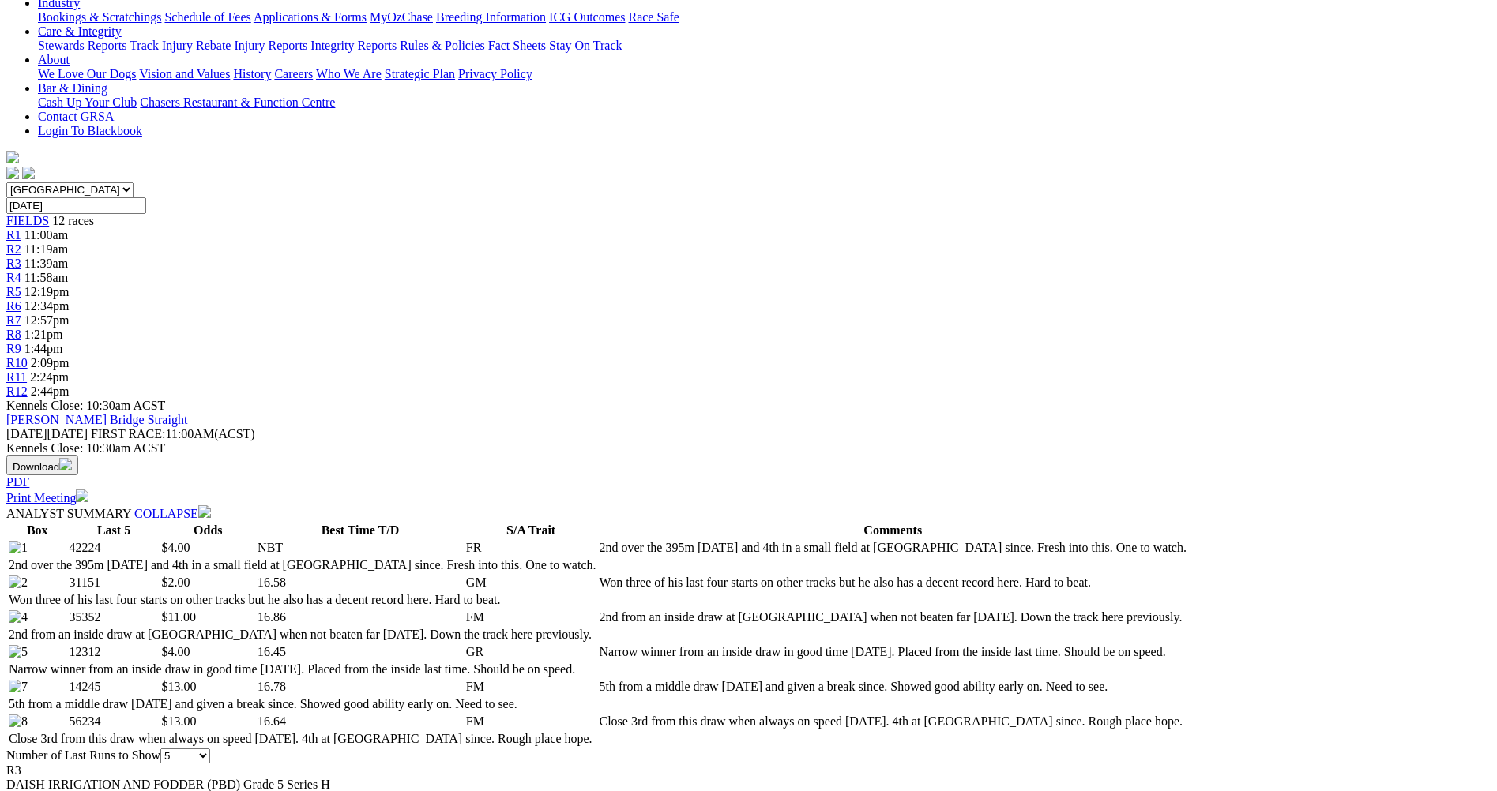
scroll to position [395, 0]
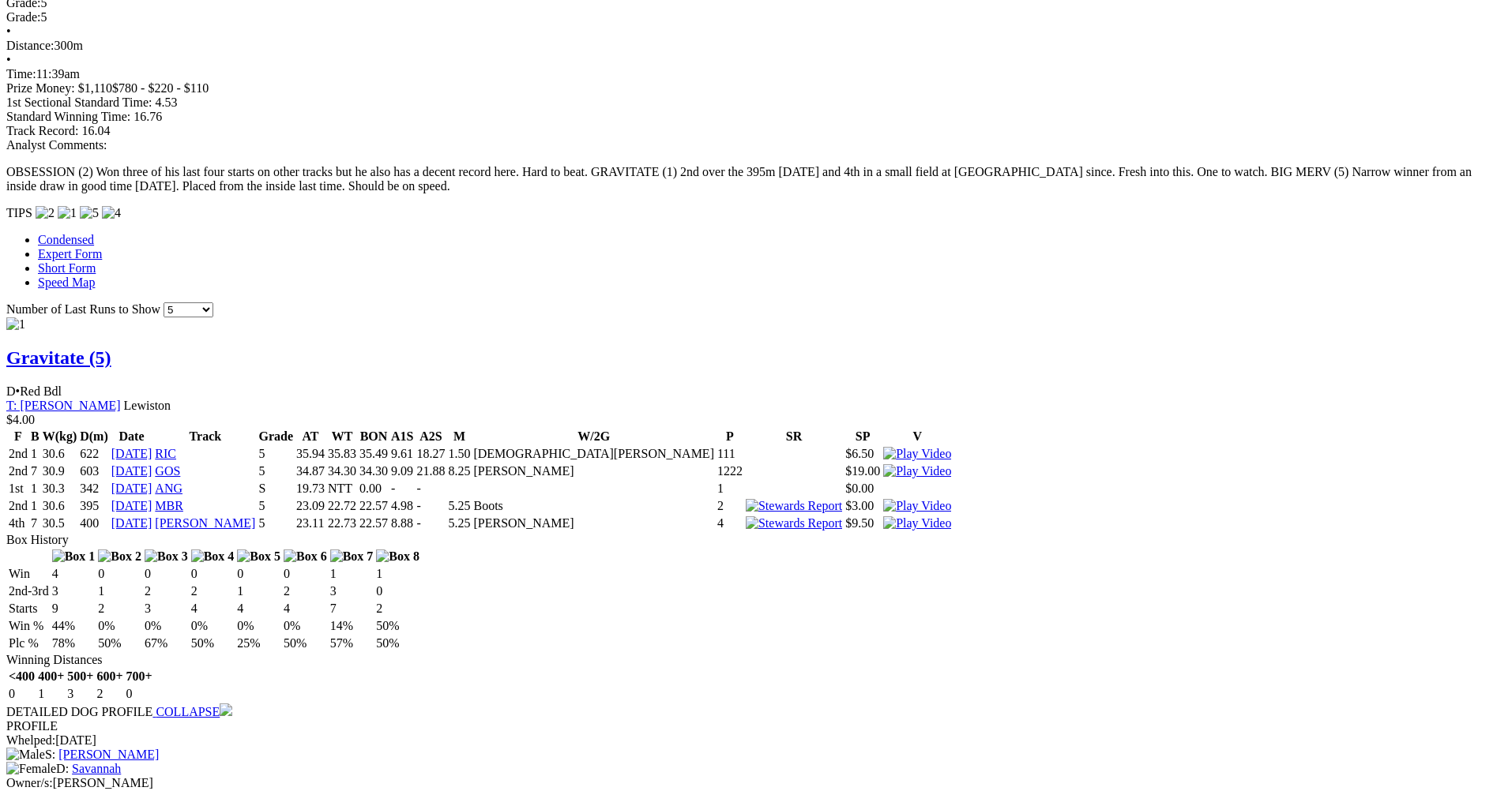
scroll to position [1264, 0]
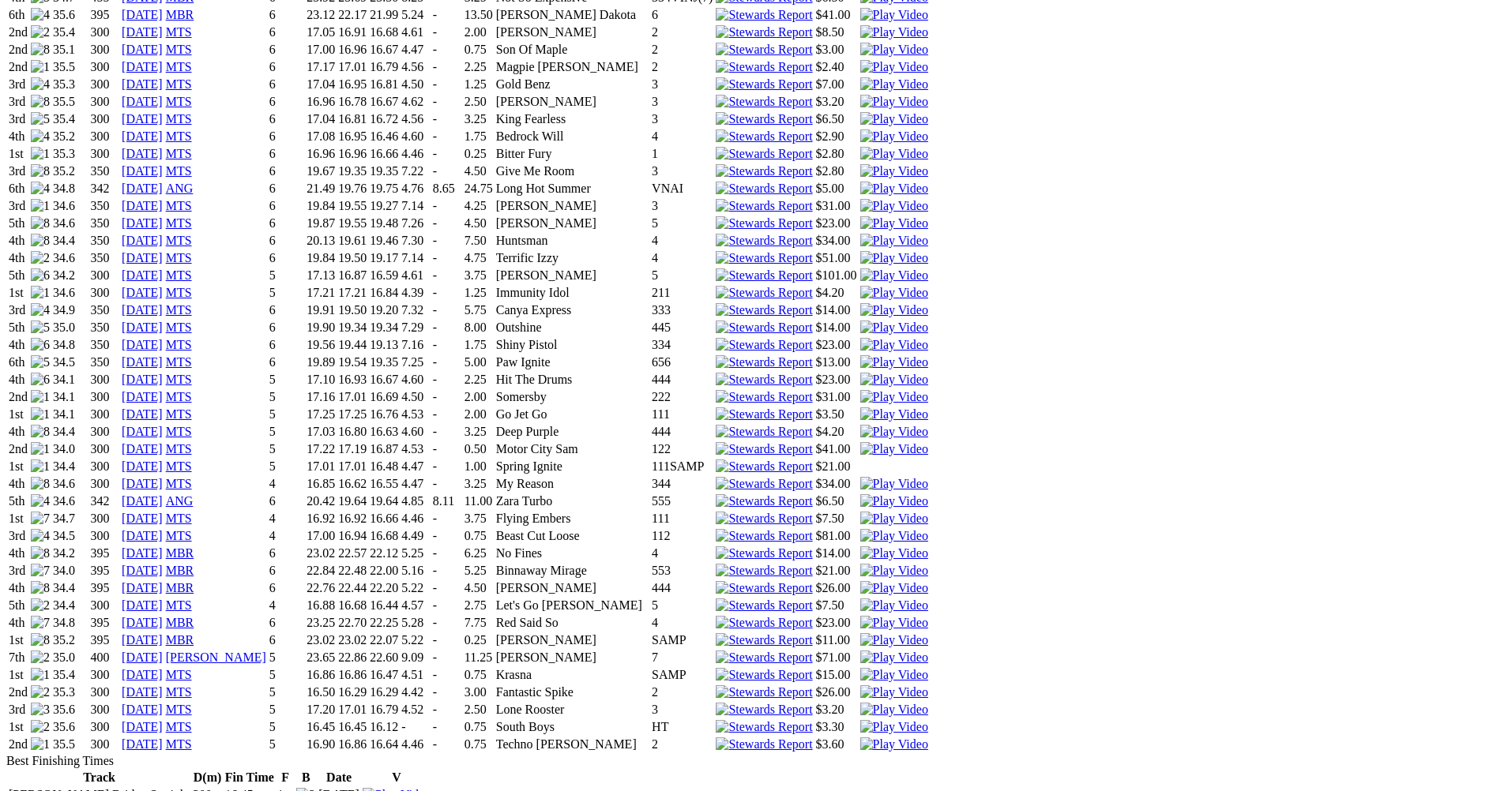
scroll to position [1738, 0]
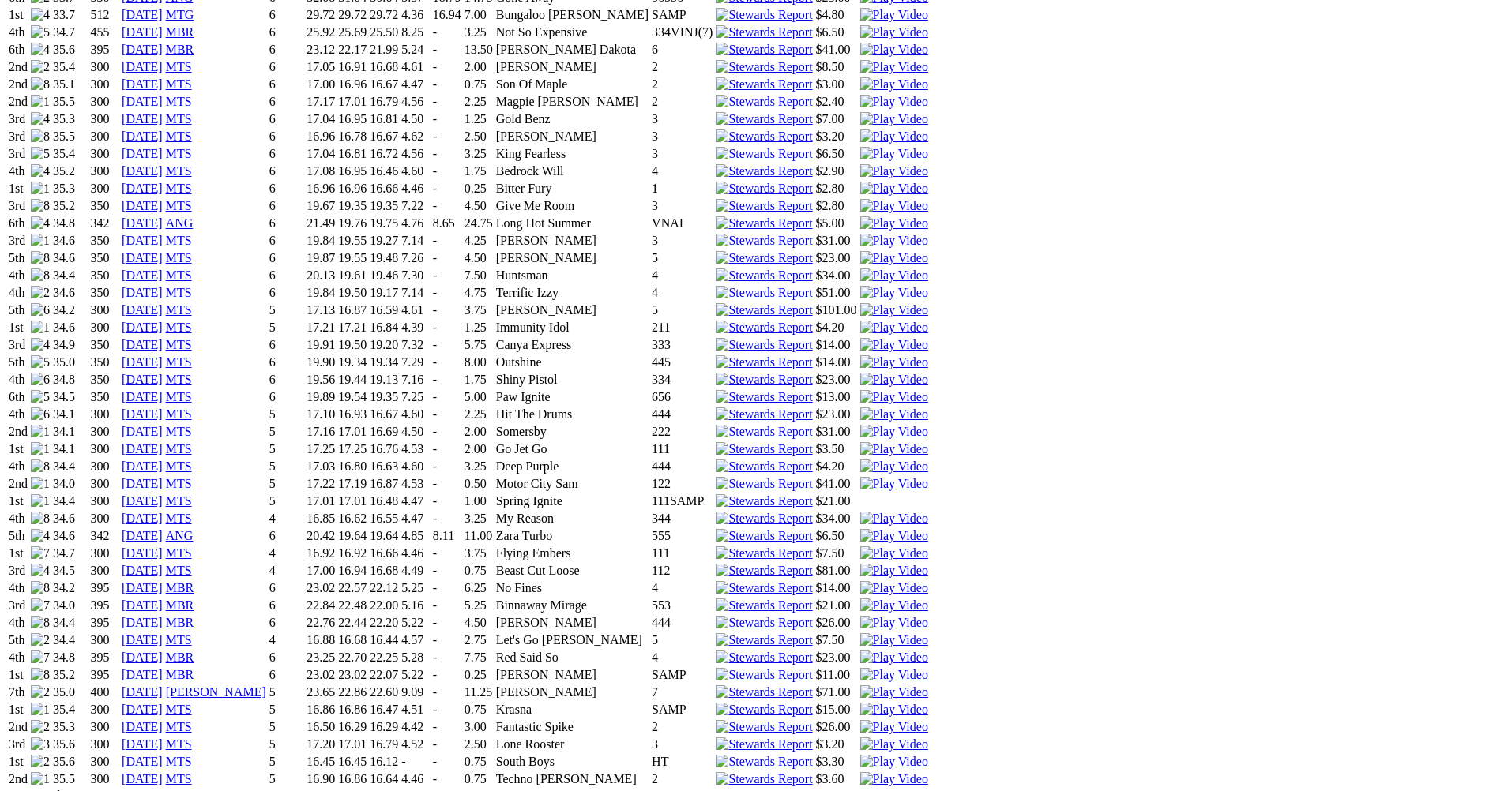
click at [928, 564] on img at bounding box center [894, 571] width 68 height 14
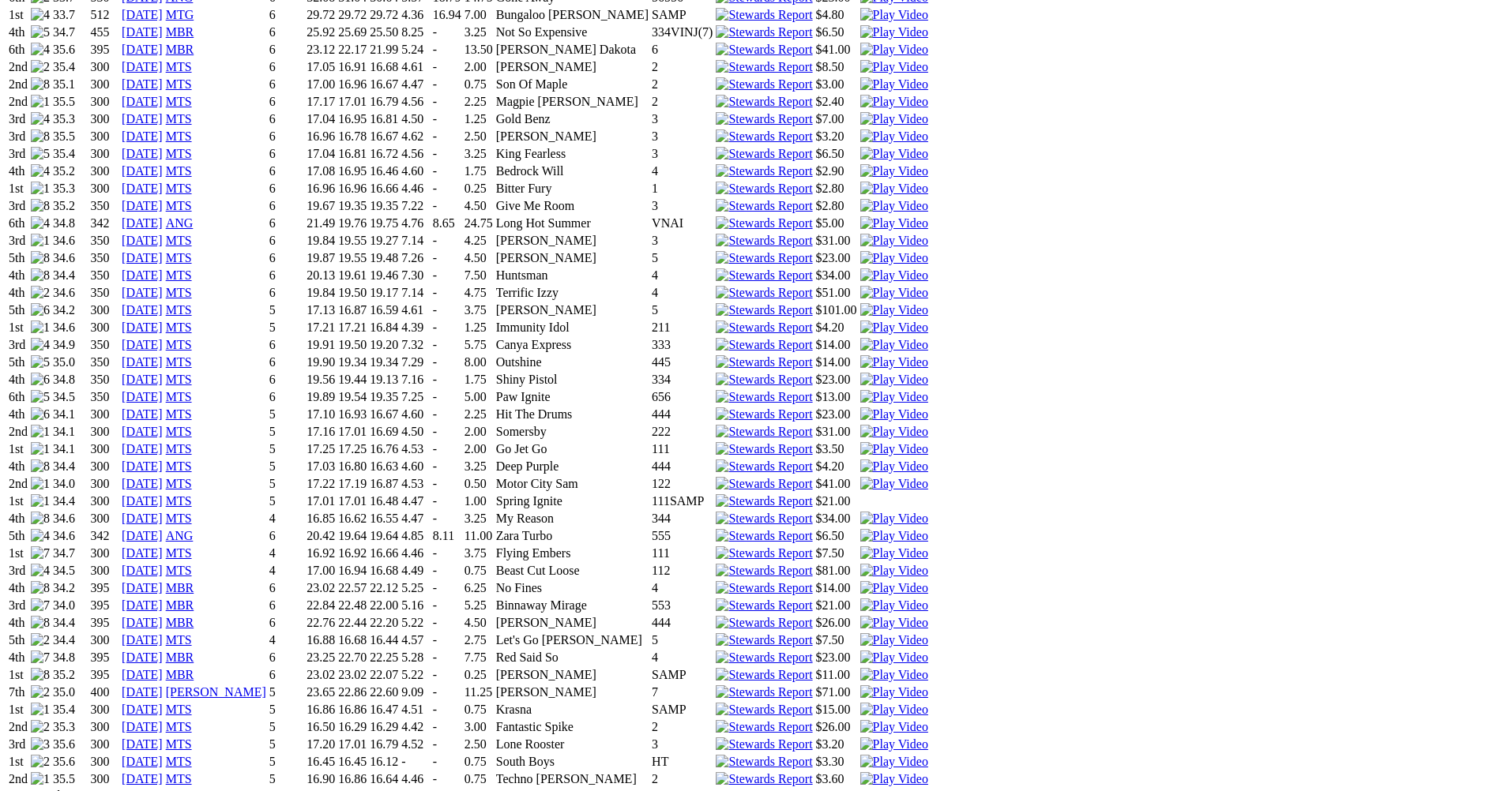
click at [928, 772] on img at bounding box center [894, 779] width 68 height 14
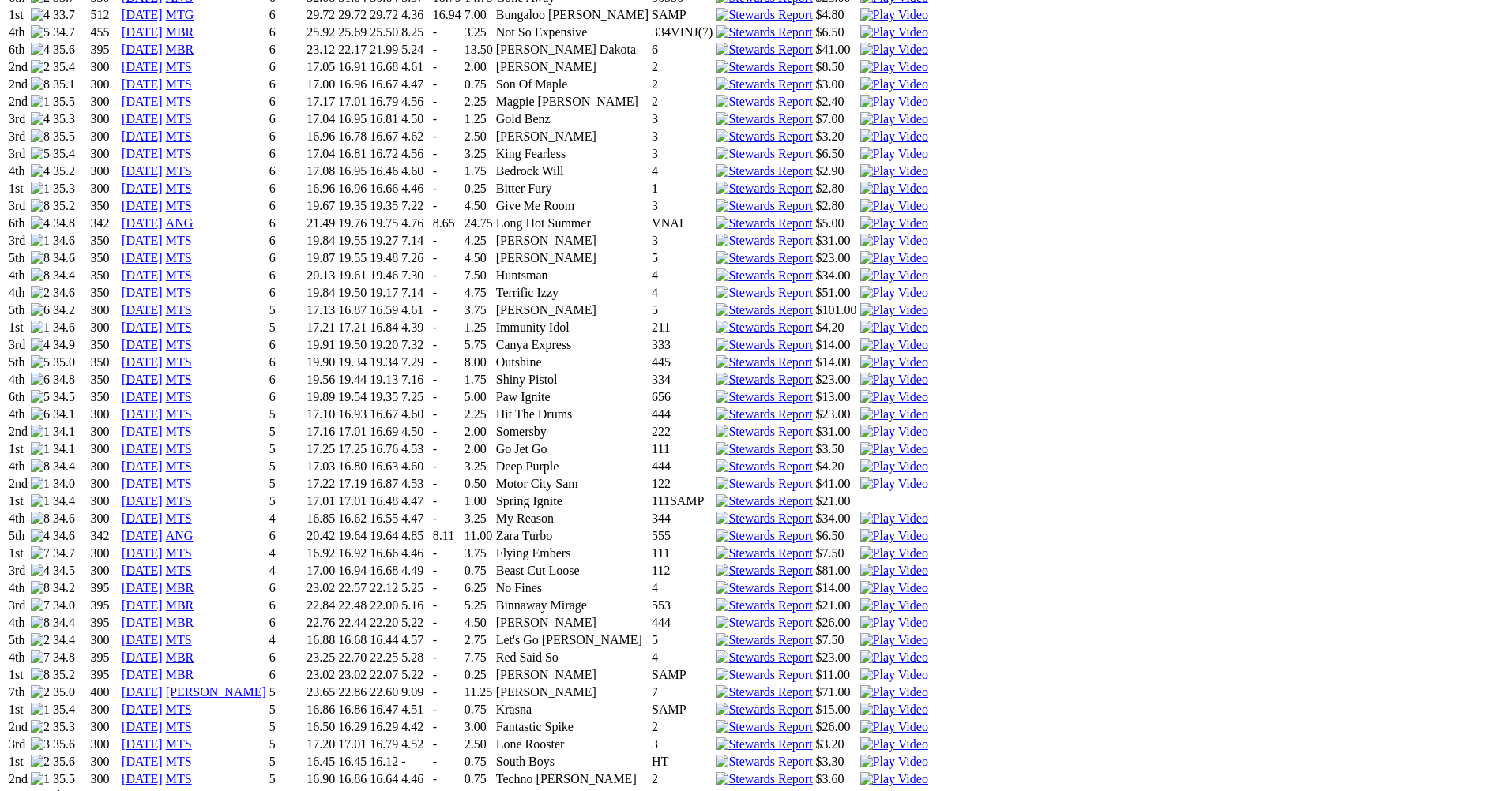
click at [928, 408] on img at bounding box center [894, 415] width 68 height 14
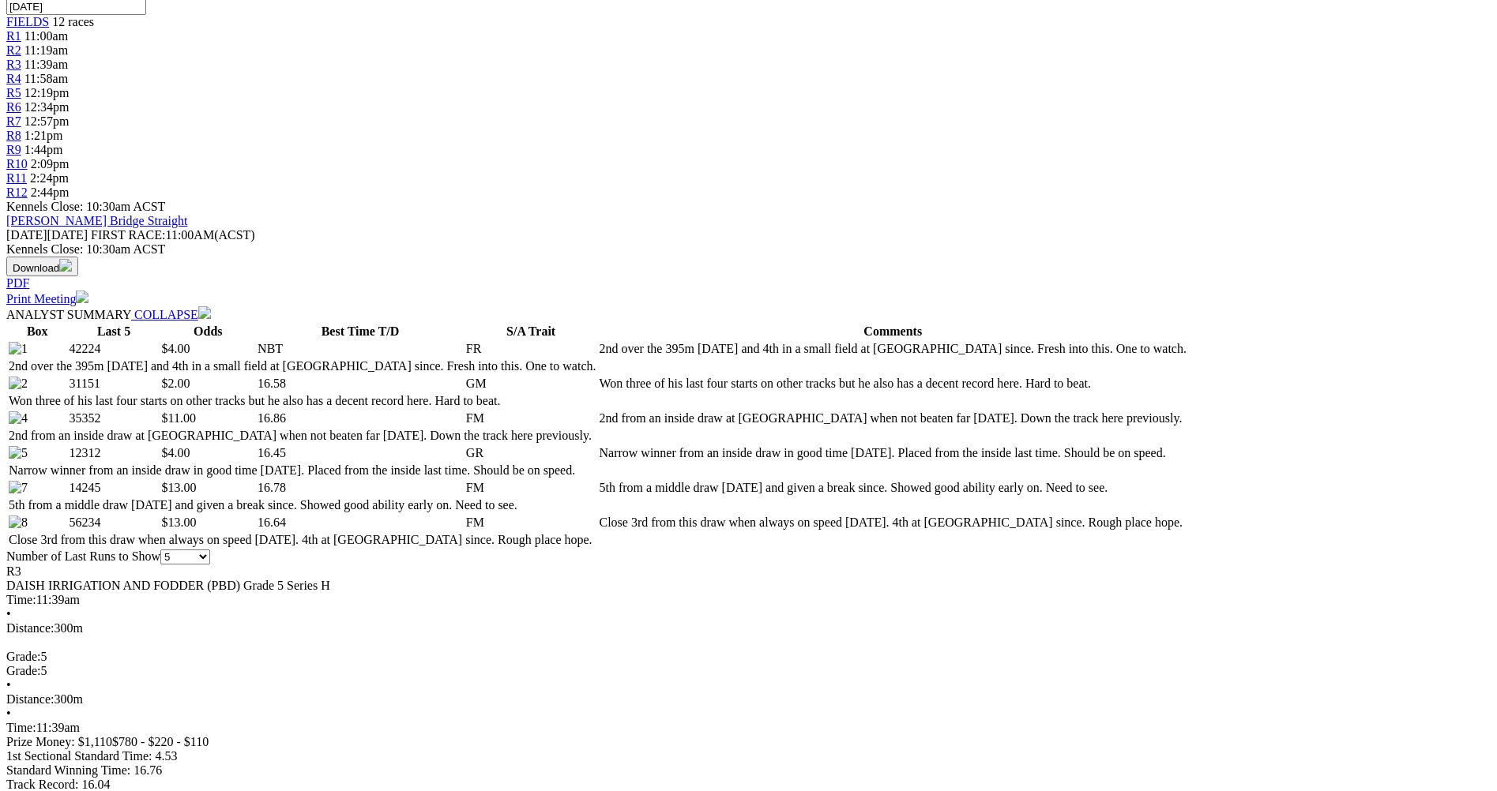
scroll to position [632, 0]
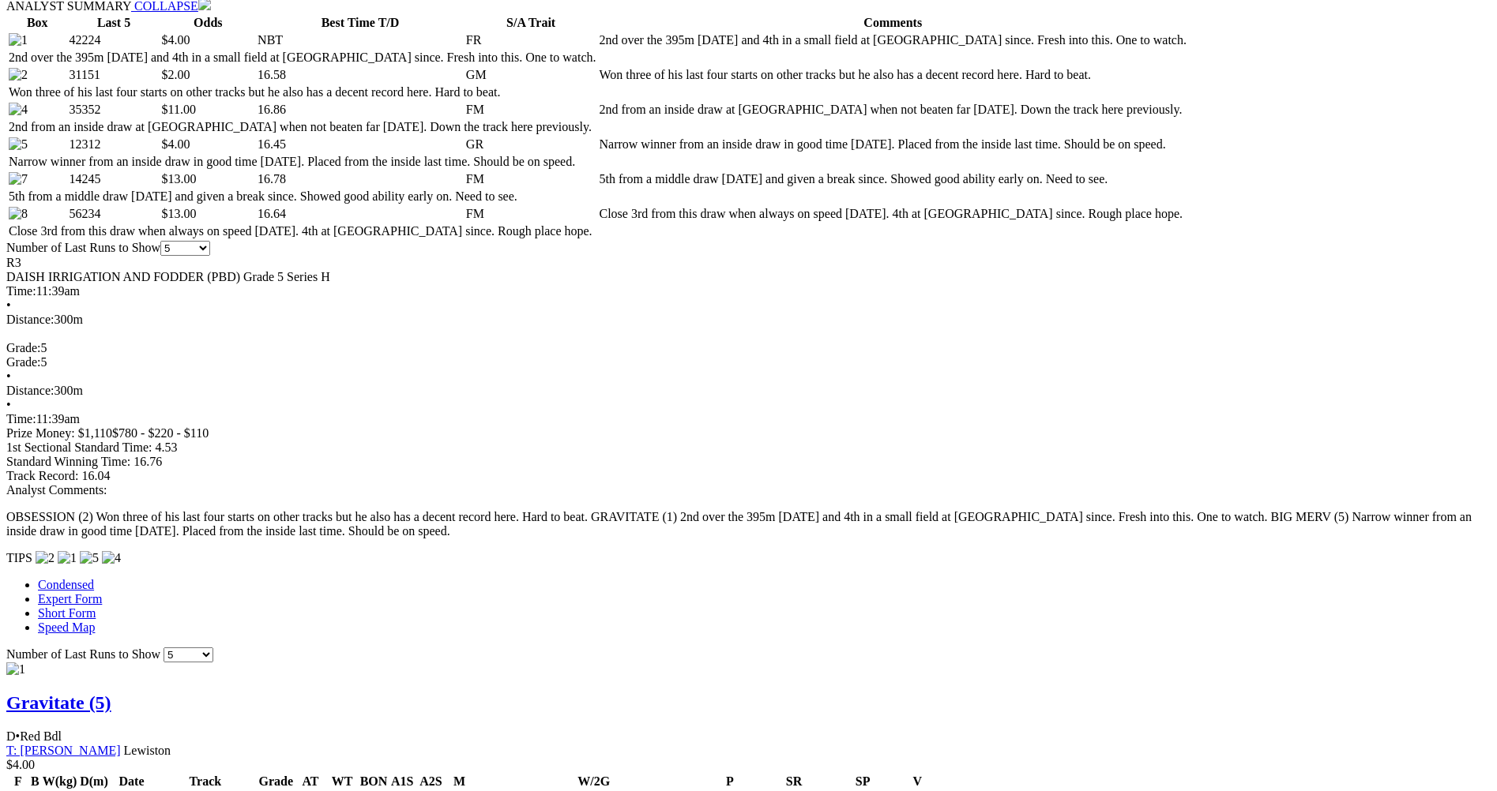
scroll to position [869, 0]
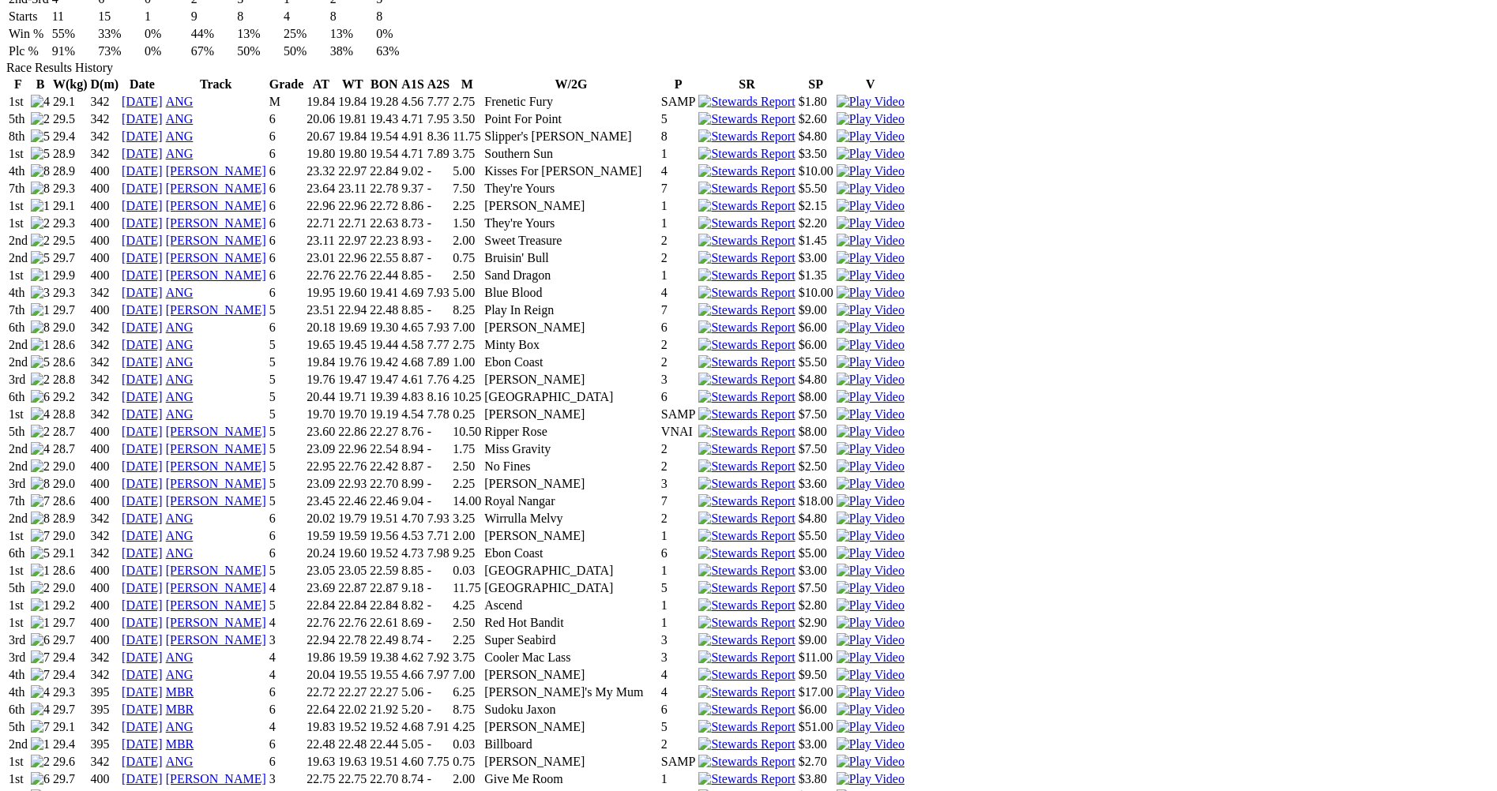
scroll to position [1580, 0]
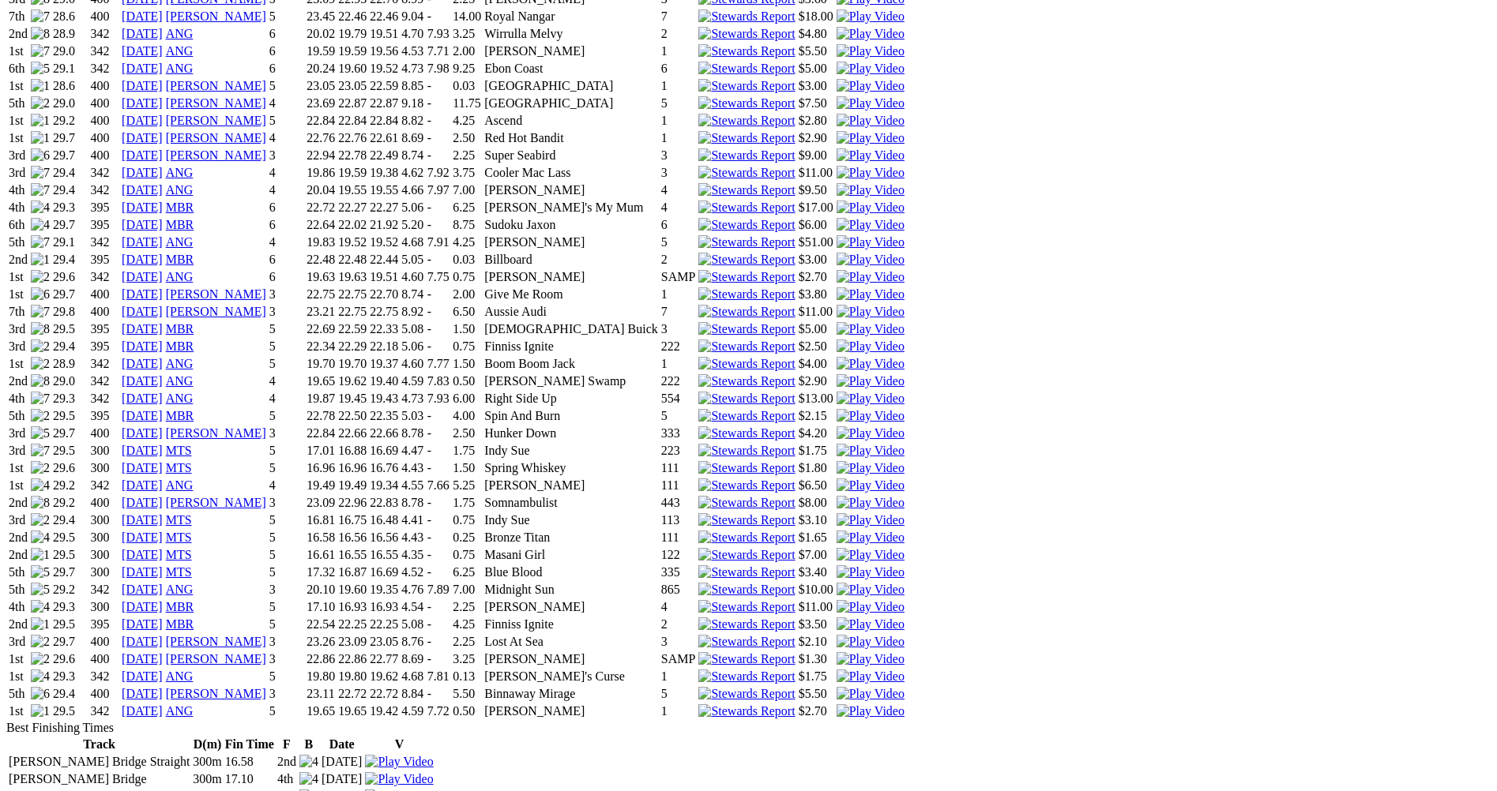
click at [904, 531] on img at bounding box center [870, 538] width 68 height 14
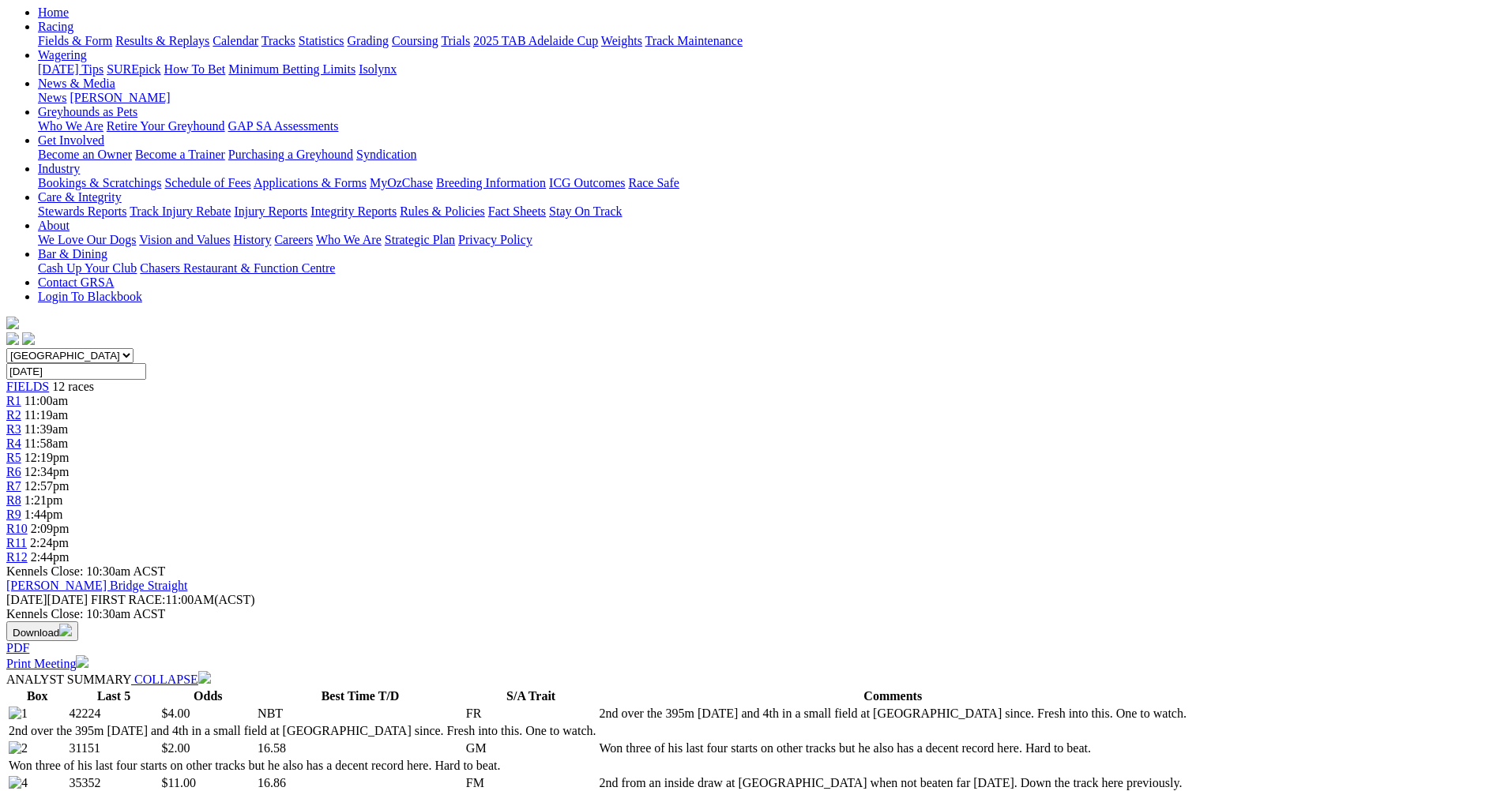
scroll to position [158, 0]
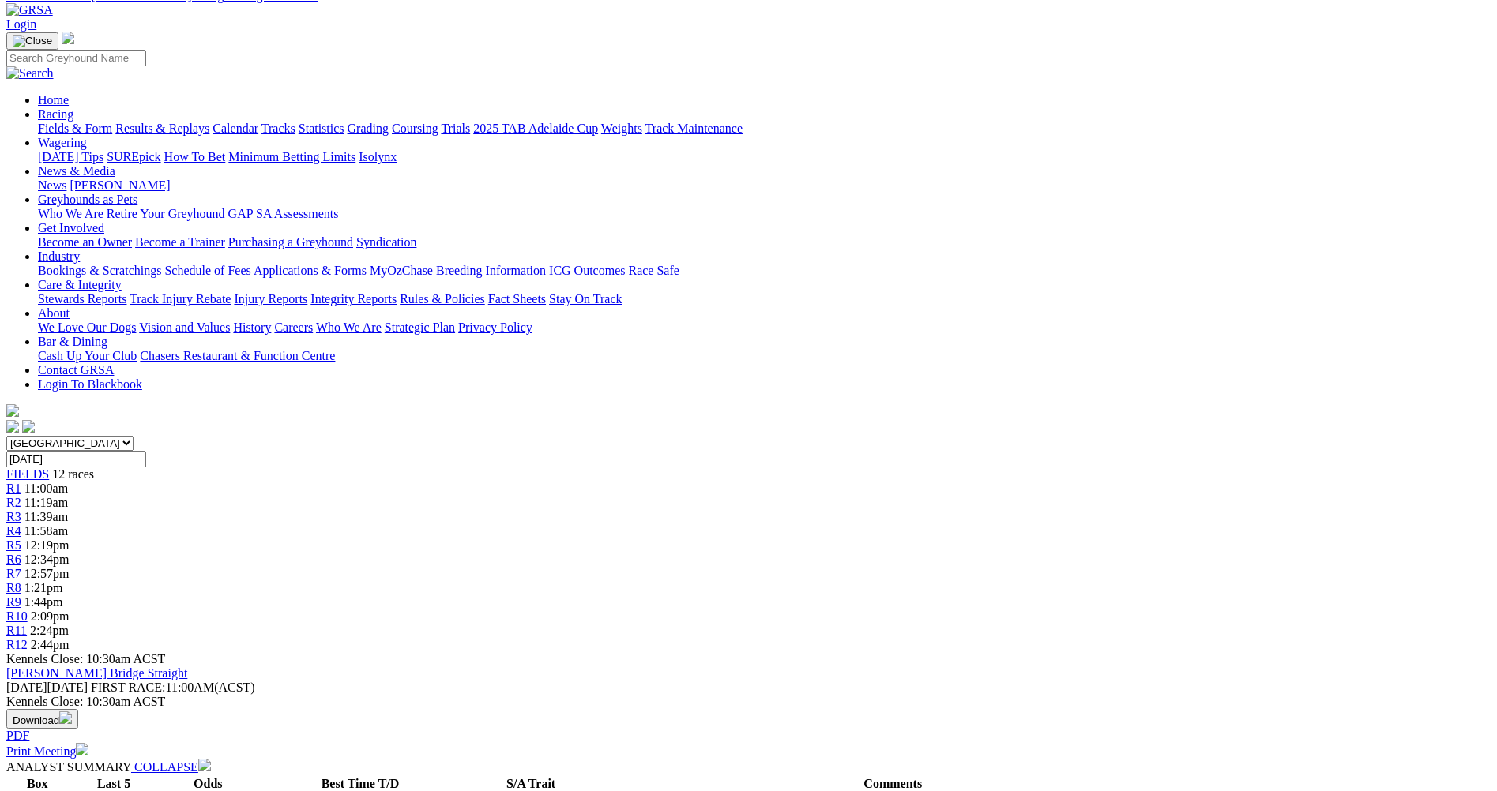
click at [21, 524] on span "R4" at bounding box center [13, 530] width 15 height 13
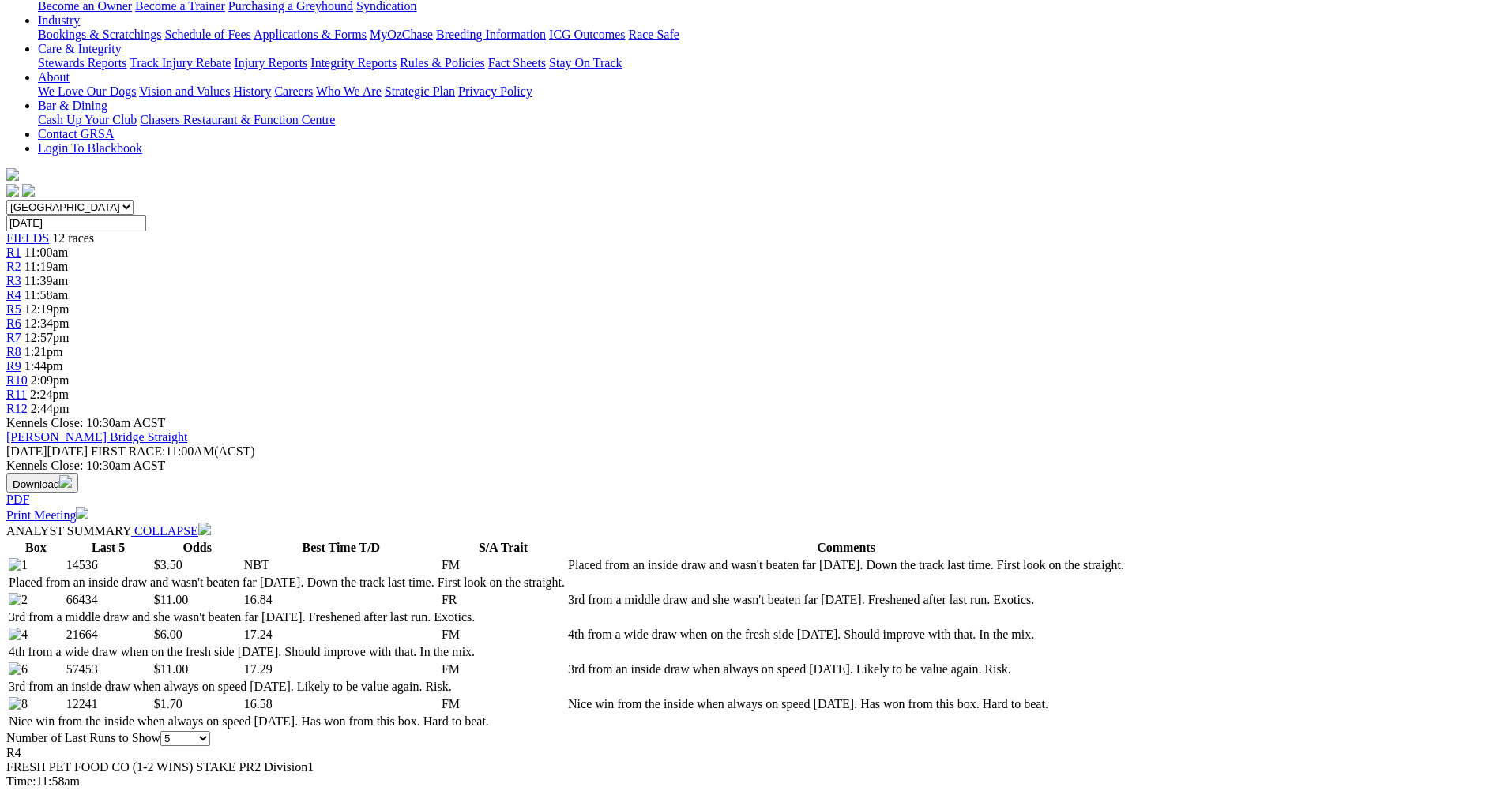
scroll to position [316, 0]
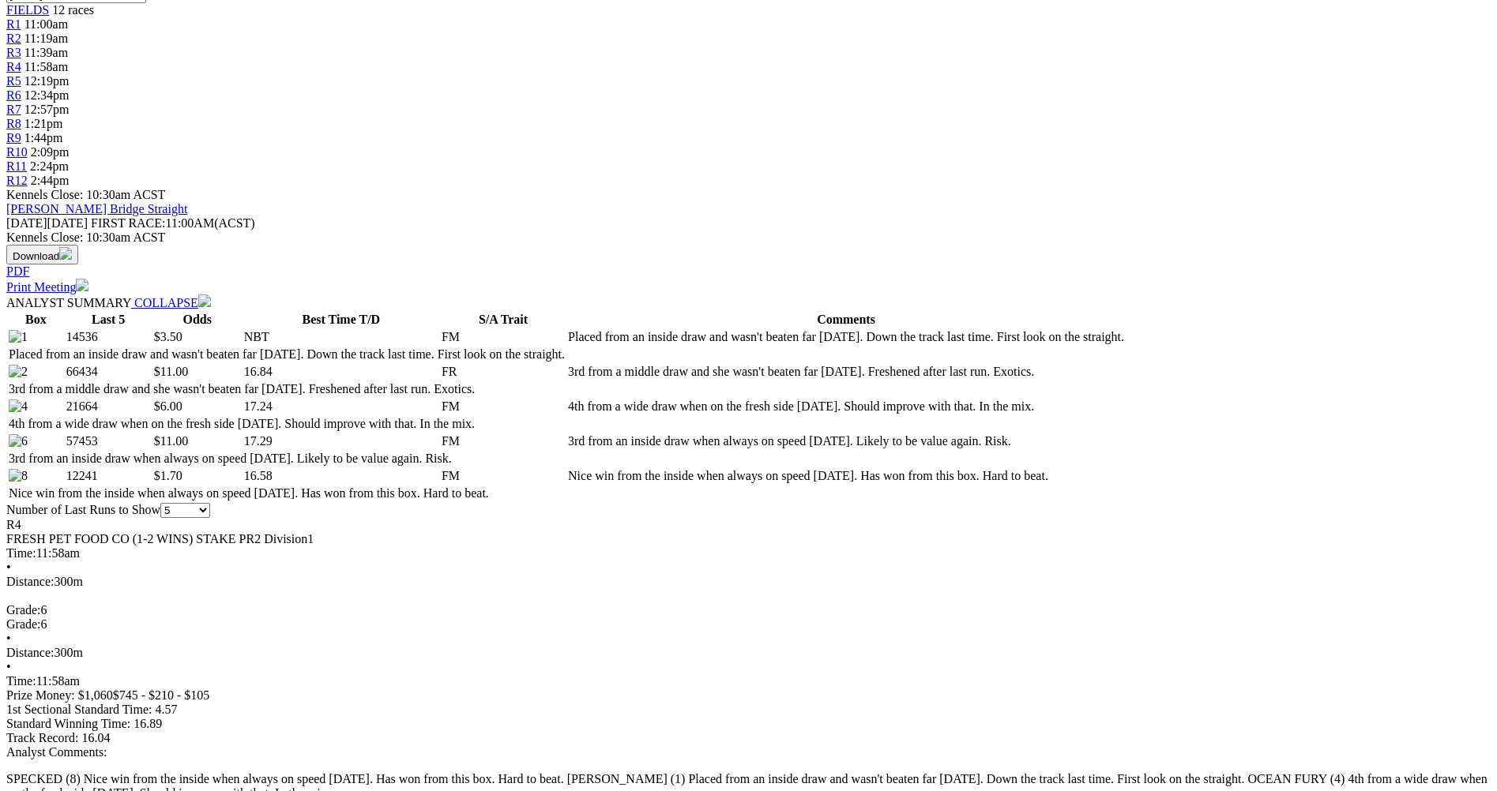
scroll to position [553, 0]
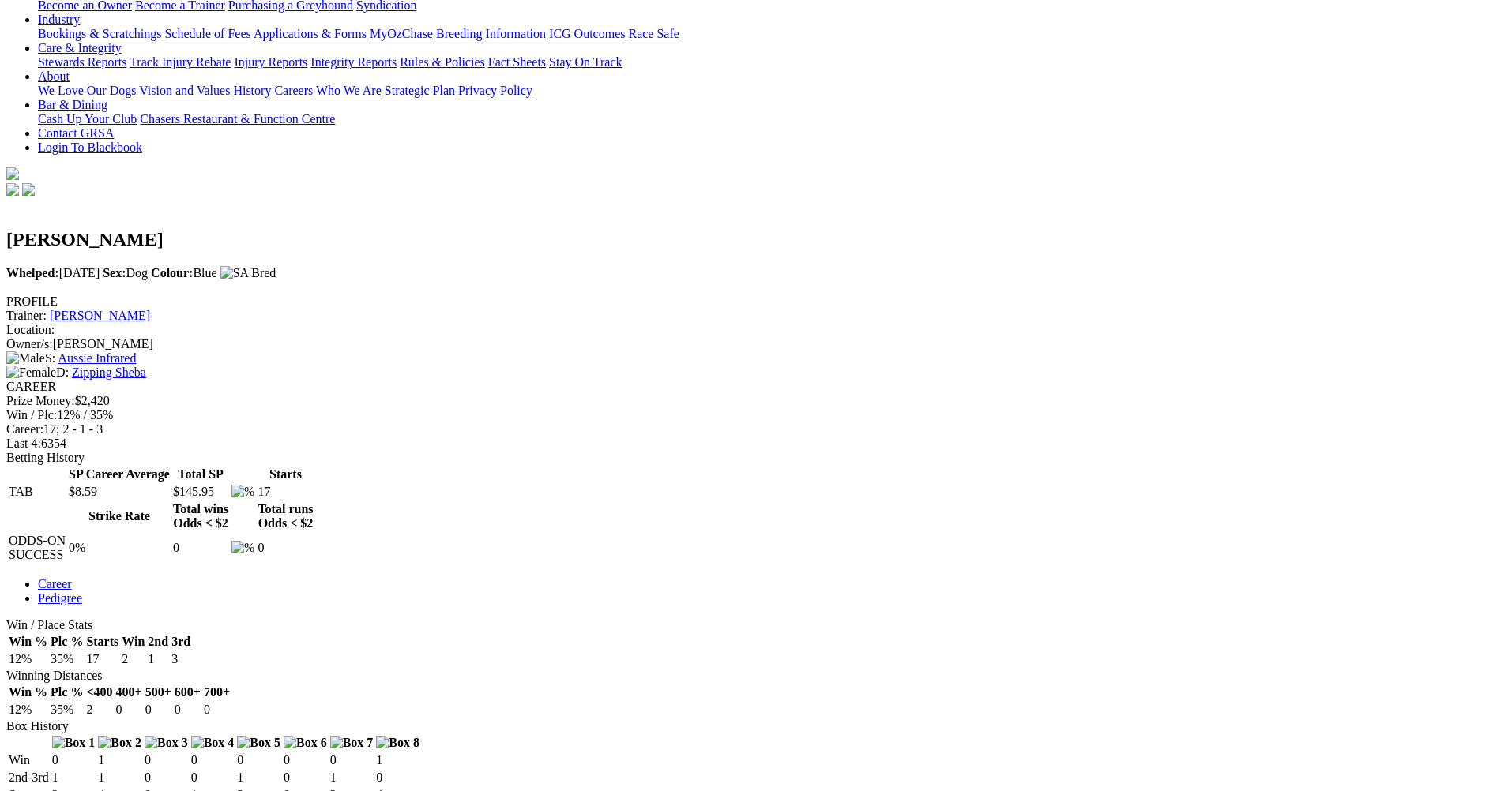
scroll to position [316, 0]
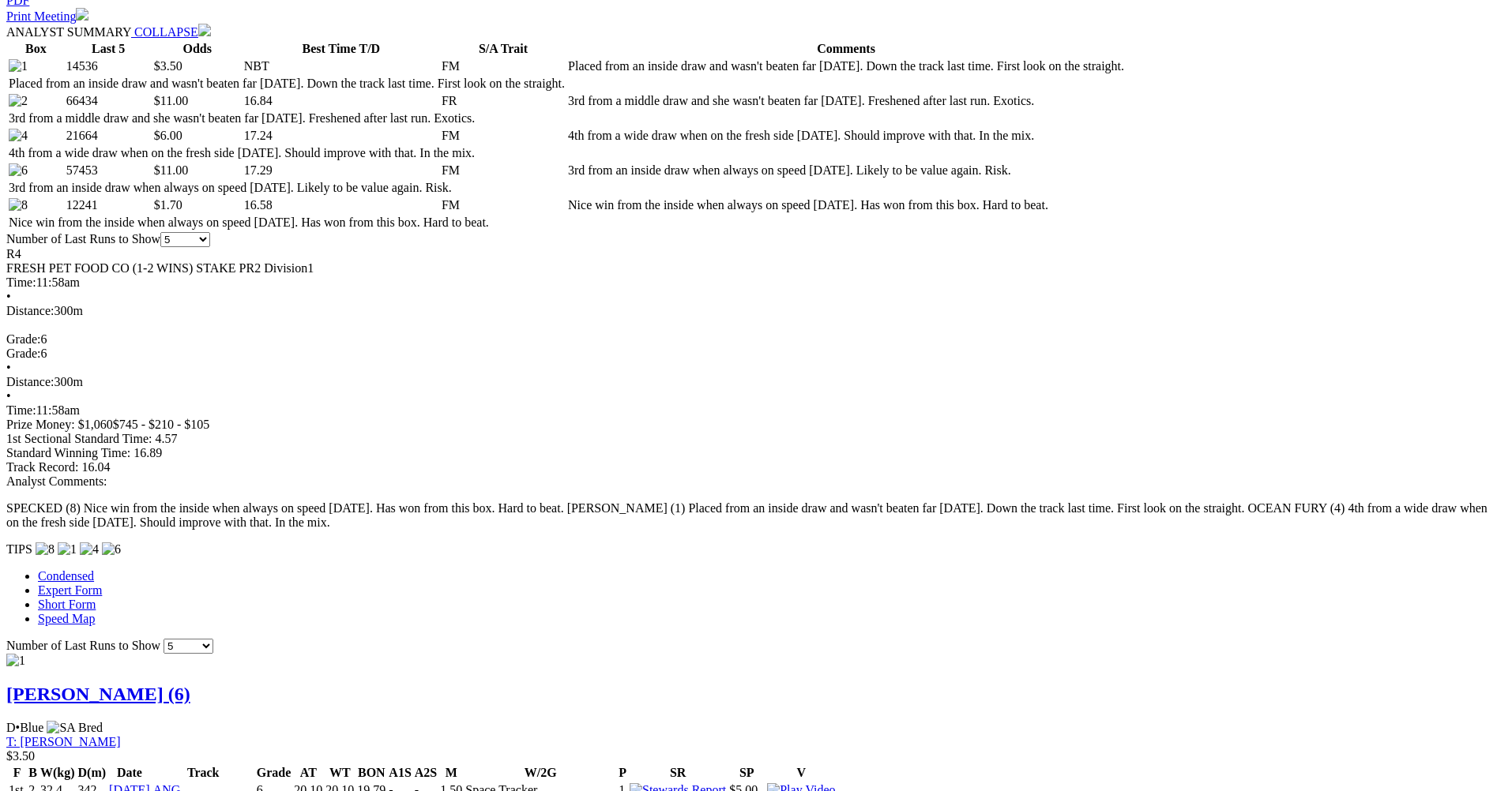
scroll to position [869, 0]
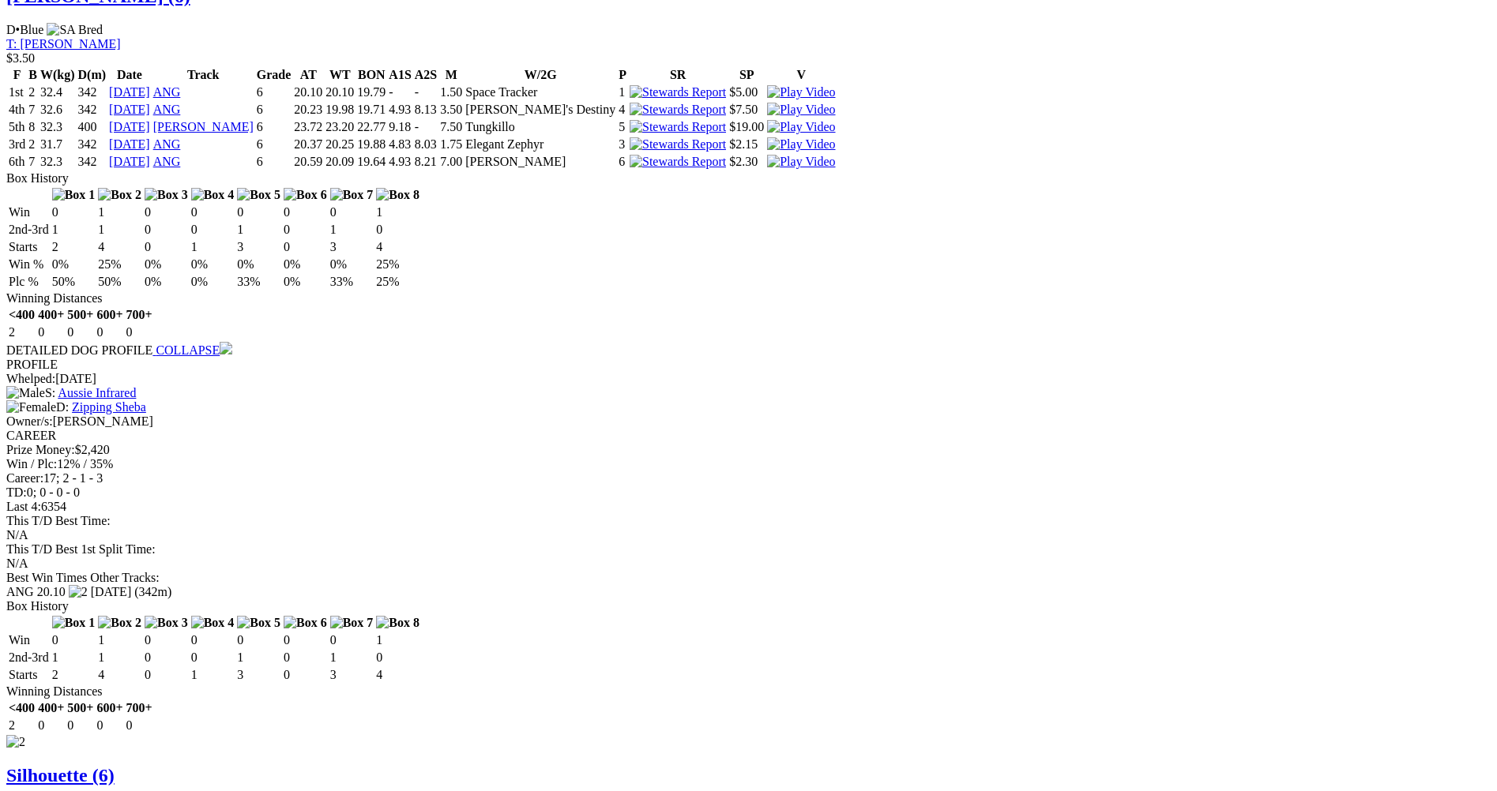
scroll to position [1580, 0]
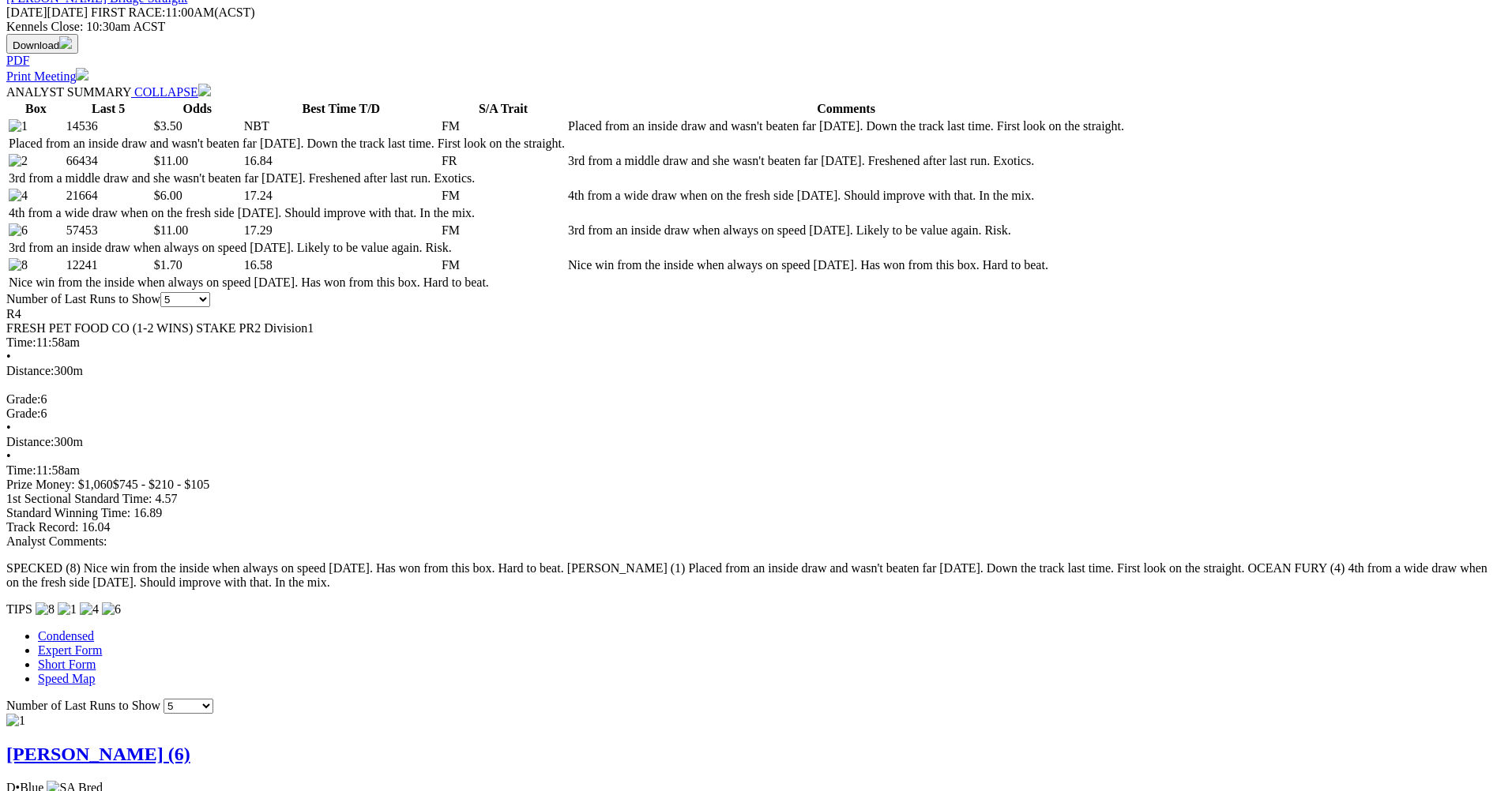
scroll to position [711, 0]
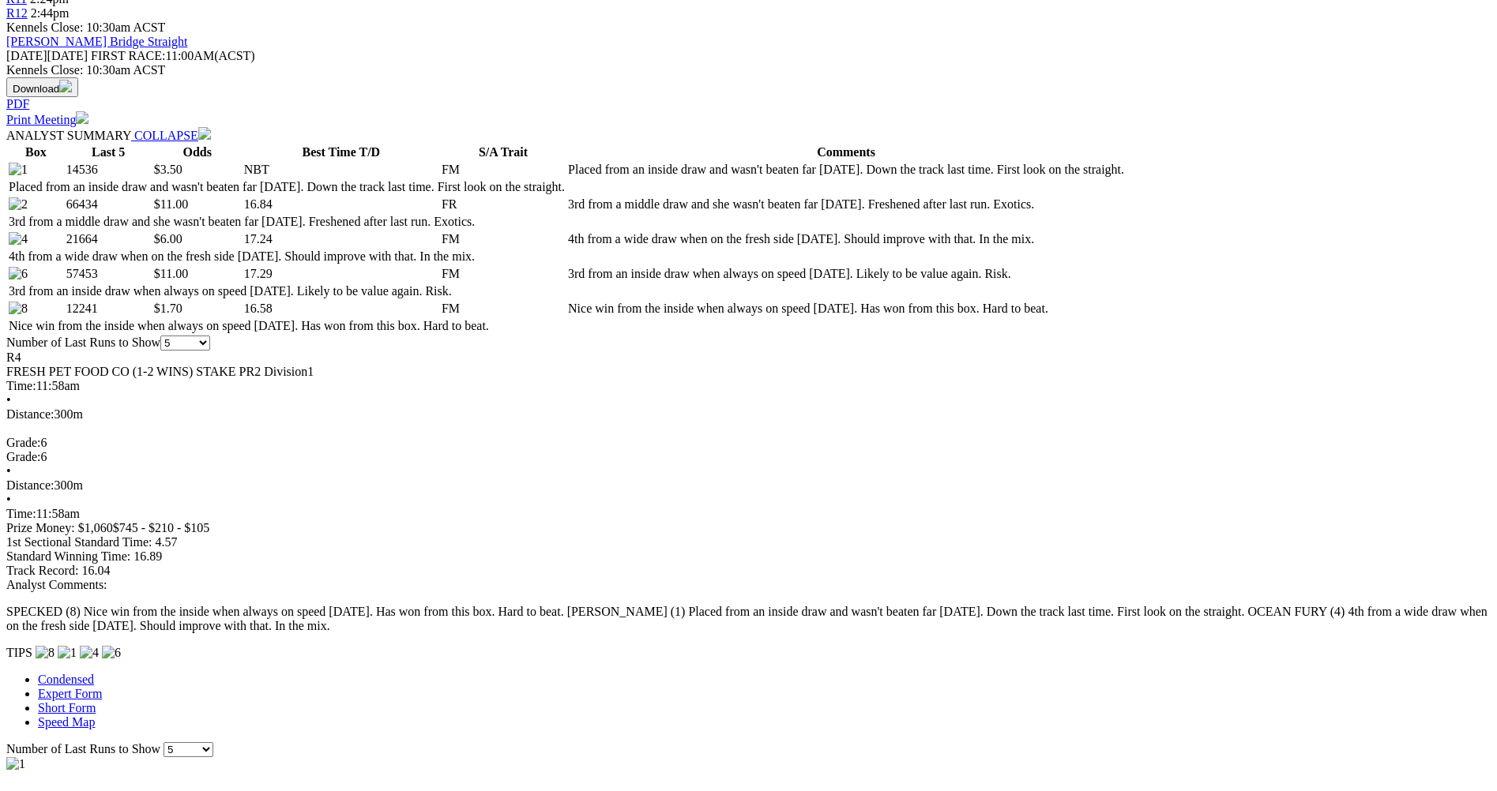
click at [190, 787] on link "Adhana Phillip (6)" at bounding box center [98, 797] width 184 height 21
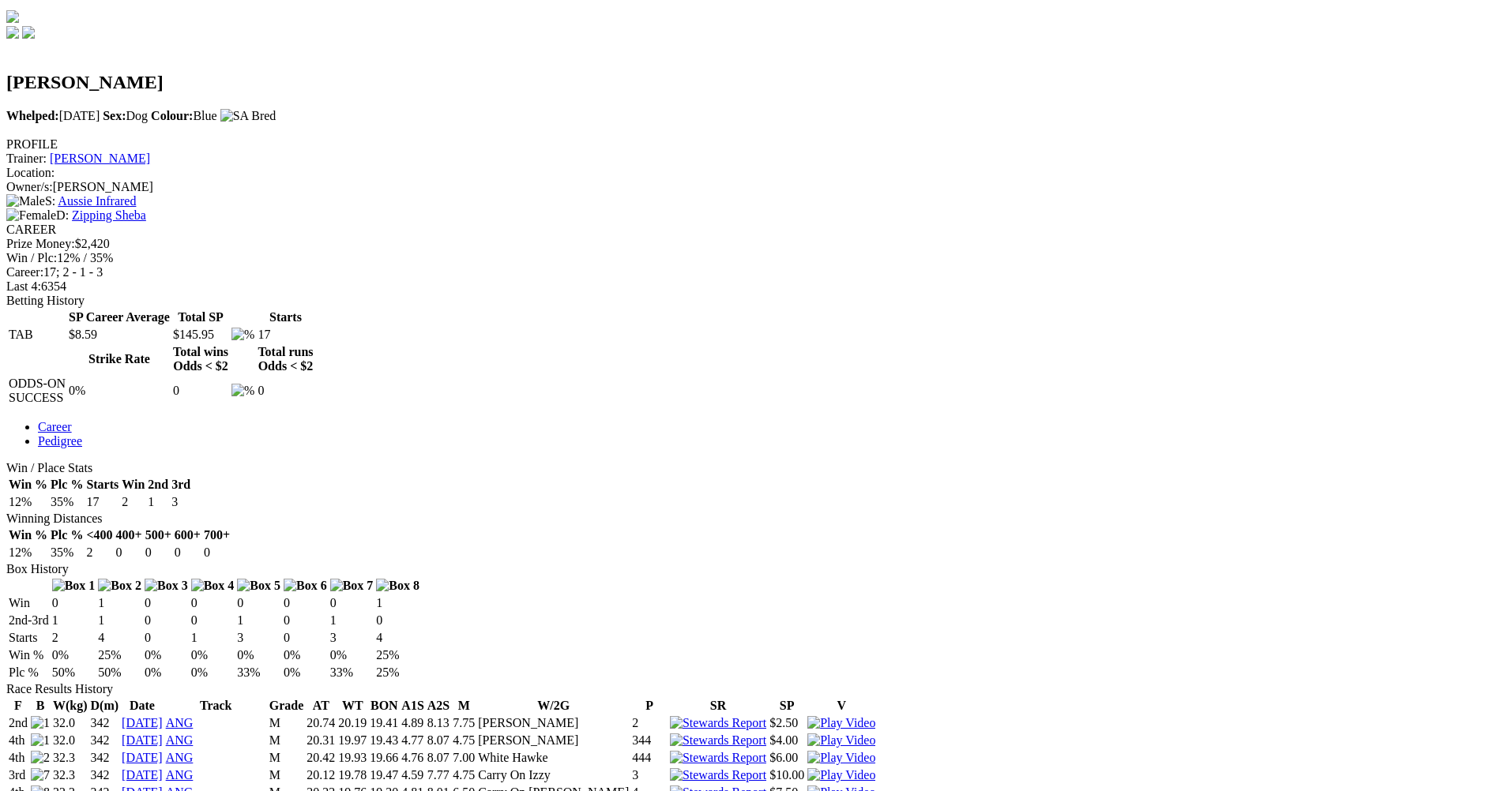
scroll to position [474, 0]
click at [875, 716] on img at bounding box center [841, 723] width 68 height 14
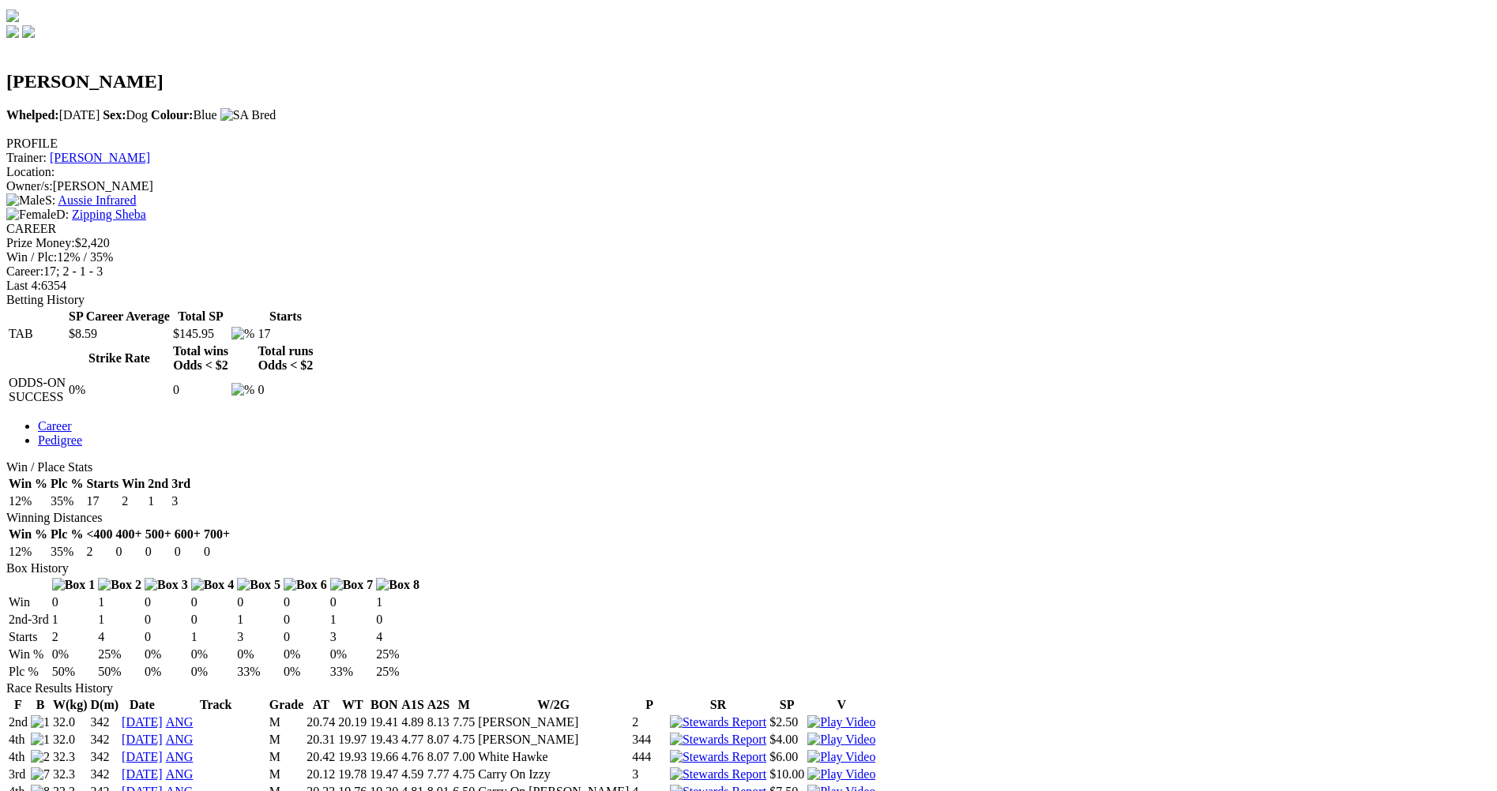
click at [875, 733] on img at bounding box center [841, 740] width 68 height 14
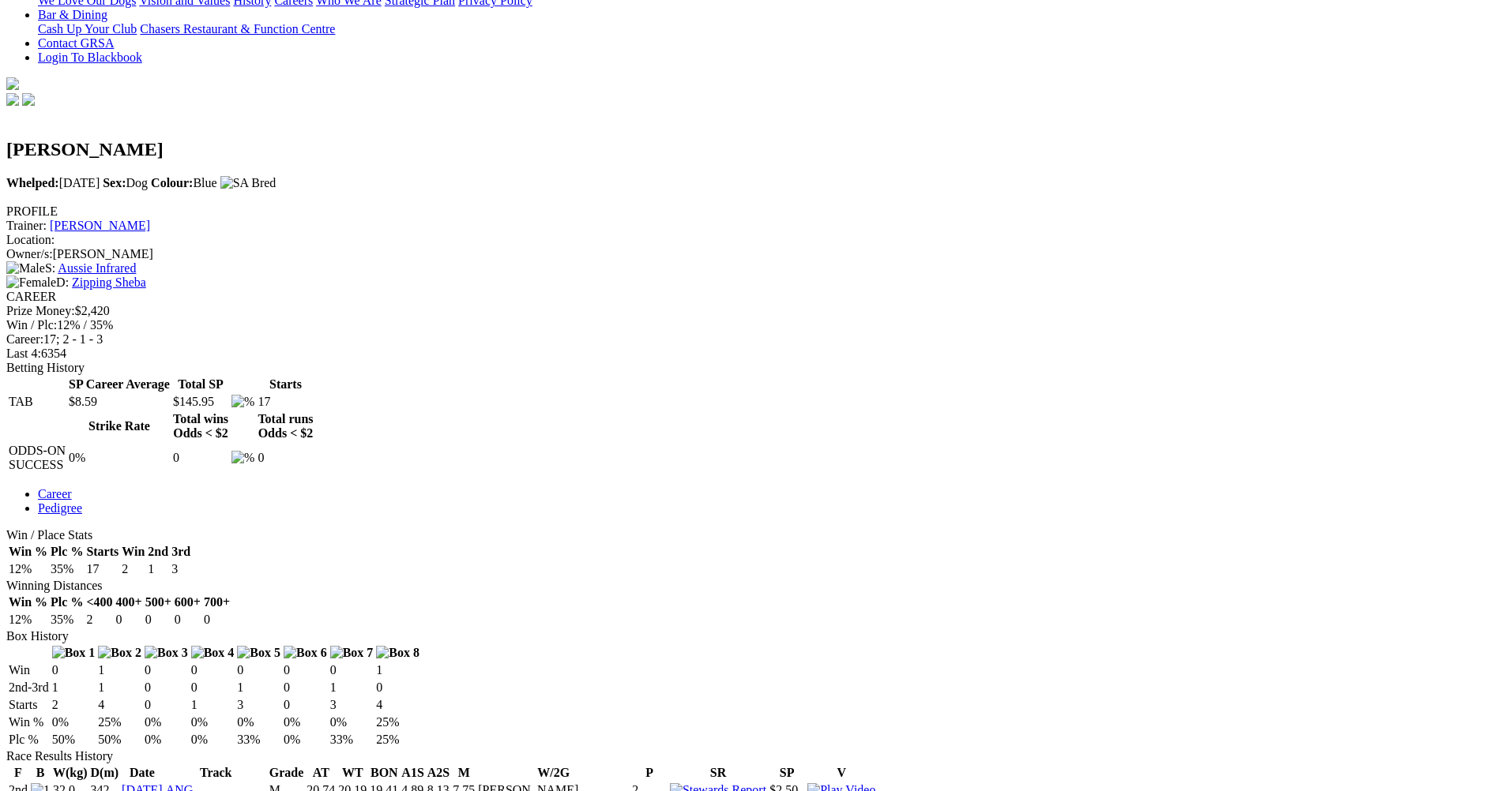
scroll to position [158, 0]
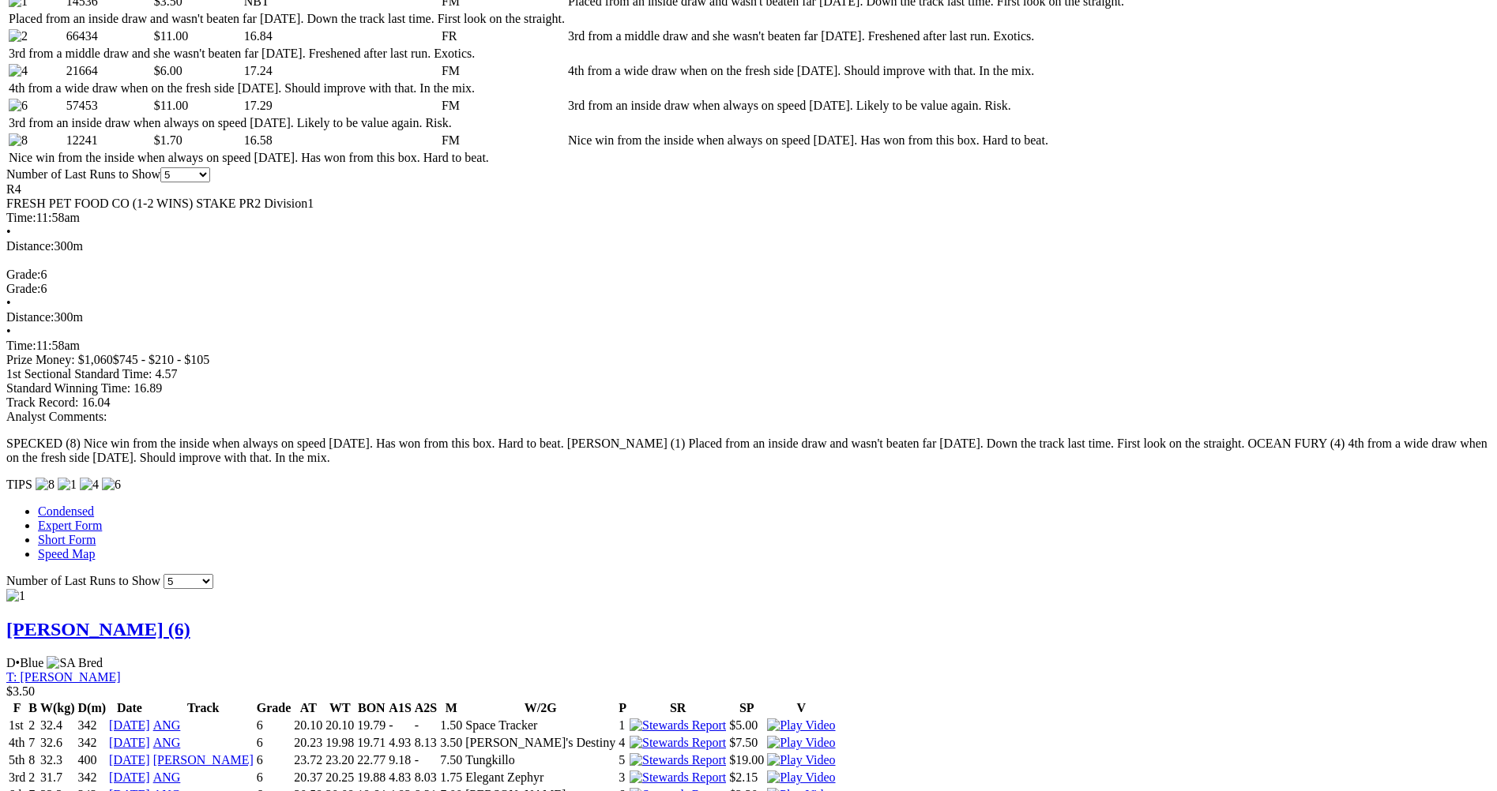
scroll to position [1185, 0]
